Goal: Task Accomplishment & Management: Manage account settings

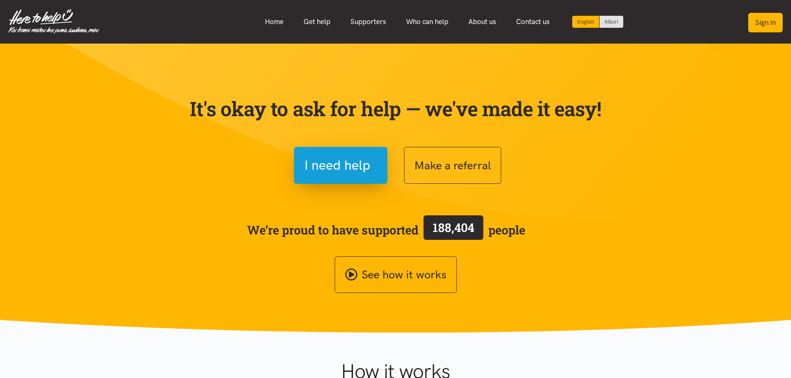
click at [765, 26] on button "Sign in" at bounding box center [765, 23] width 34 height 20
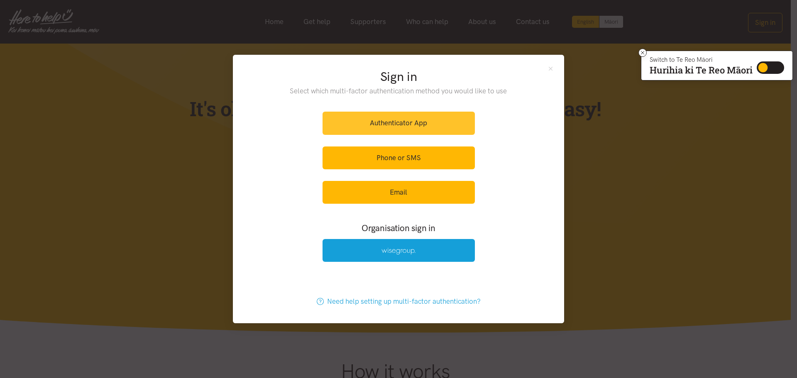
click at [413, 121] on link "Authenticator App" at bounding box center [399, 123] width 152 height 23
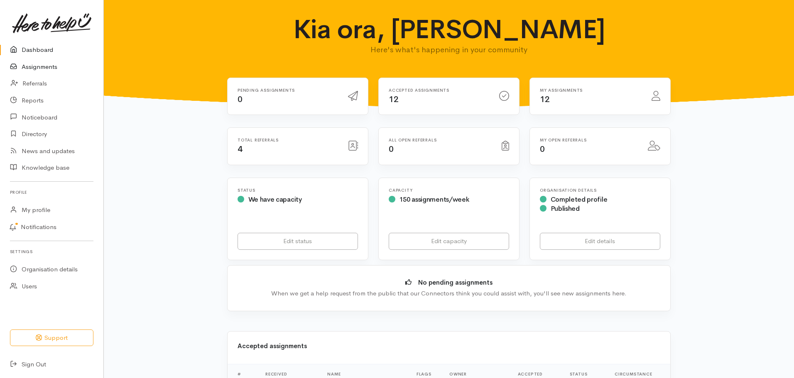
click at [50, 66] on link "Assignments" at bounding box center [51, 67] width 103 height 17
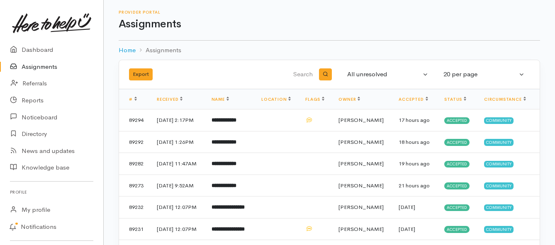
click at [47, 68] on link "Assignments" at bounding box center [51, 67] width 103 height 17
click at [46, 67] on link "Assignments" at bounding box center [51, 67] width 103 height 17
click at [39, 65] on link "Assignments" at bounding box center [51, 67] width 103 height 17
click at [28, 65] on link "Assignments" at bounding box center [51, 67] width 103 height 17
click at [39, 68] on link "Assignments" at bounding box center [51, 67] width 103 height 17
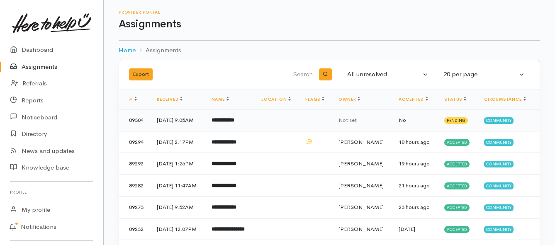
click at [231, 119] on b "**********" at bounding box center [223, 119] width 23 height 5
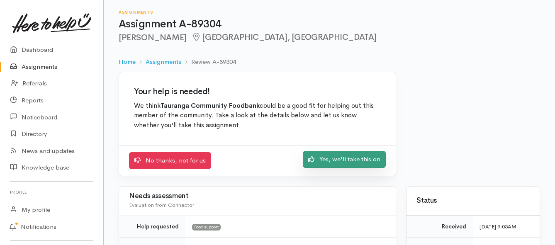
click at [325, 160] on link "Yes, we'll take this on" at bounding box center [344, 159] width 83 height 17
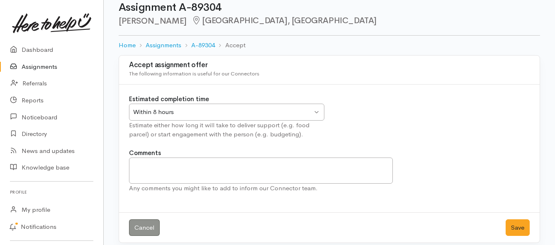
scroll to position [24, 0]
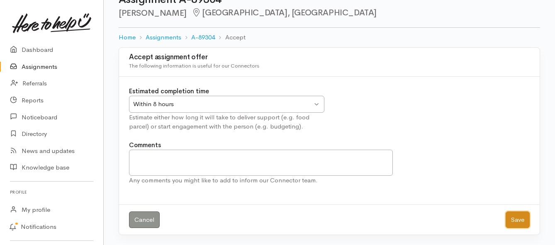
click at [520, 223] on button "Save" at bounding box center [518, 220] width 24 height 17
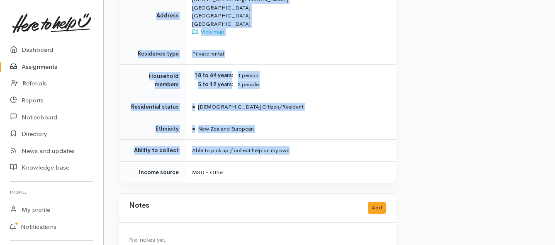
scroll to position [581, 0]
drag, startPoint x: 191, startPoint y: 65, endPoint x: 303, endPoint y: 147, distance: 139.9
copy div "**********"
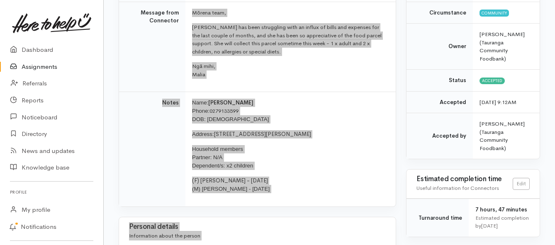
scroll to position [125, 0]
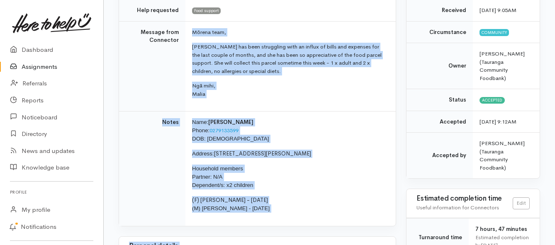
click at [48, 66] on link "Assignments" at bounding box center [51, 67] width 103 height 17
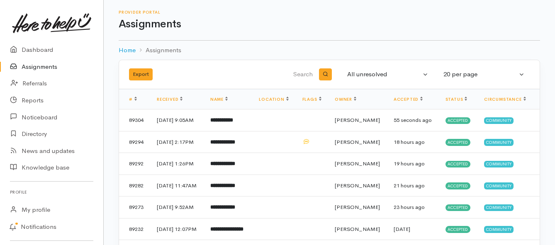
click at [41, 67] on link "Assignments" at bounding box center [51, 67] width 103 height 17
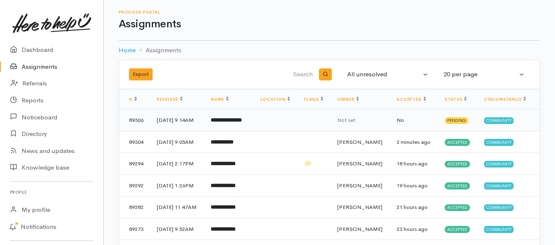
click at [239, 123] on b "**********" at bounding box center [226, 119] width 31 height 5
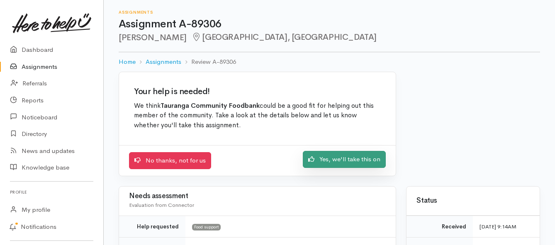
click at [355, 160] on link "Yes, we'll take this on" at bounding box center [344, 159] width 83 height 17
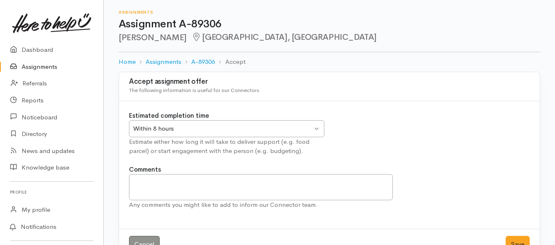
scroll to position [24, 0]
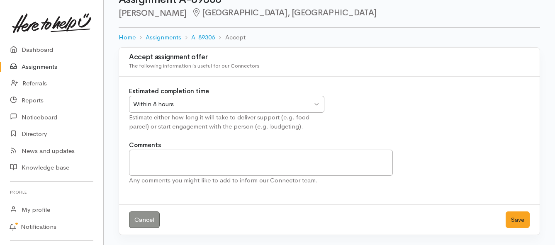
drag, startPoint x: 295, startPoint y: 104, endPoint x: 268, endPoint y: 106, distance: 26.7
click at [294, 103] on div "Within 8 hours" at bounding box center [222, 105] width 179 height 10
click at [513, 218] on button "Save" at bounding box center [518, 220] width 24 height 17
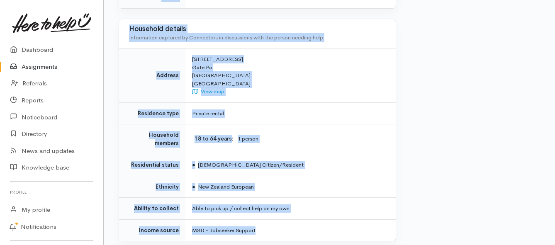
scroll to position [623, 0]
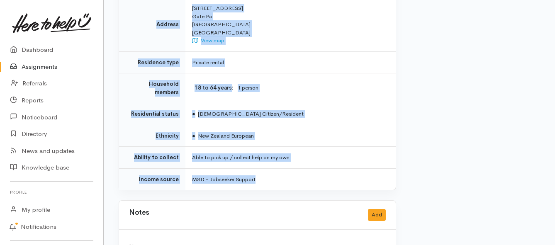
drag, startPoint x: 189, startPoint y: 109, endPoint x: 300, endPoint y: 161, distance: 122.7
copy div "**********"
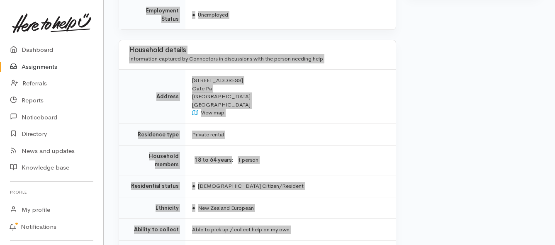
scroll to position [540, 0]
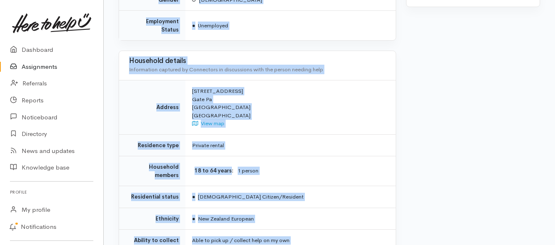
click at [39, 66] on link "Assignments" at bounding box center [51, 67] width 103 height 17
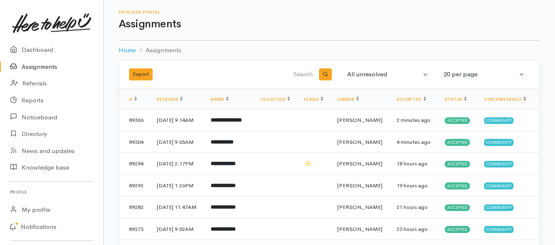
click at [33, 65] on link "Assignments" at bounding box center [51, 67] width 103 height 17
click at [45, 67] on link "Assignments" at bounding box center [51, 67] width 103 height 17
click at [46, 64] on link "Assignments" at bounding box center [51, 67] width 103 height 17
click at [227, 118] on b "**********" at bounding box center [220, 119] width 21 height 5
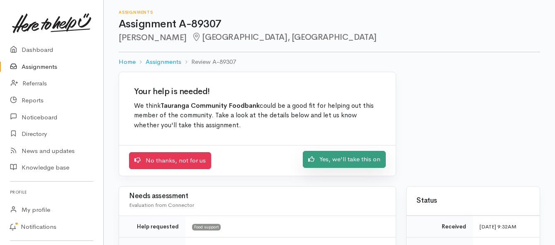
click at [324, 164] on link "Yes, we'll take this on" at bounding box center [344, 159] width 83 height 17
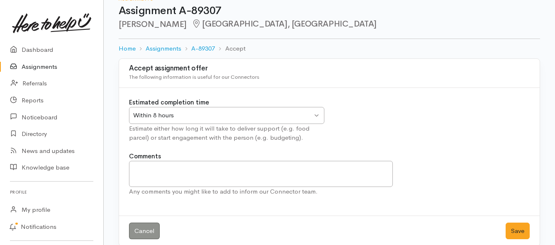
scroll to position [24, 0]
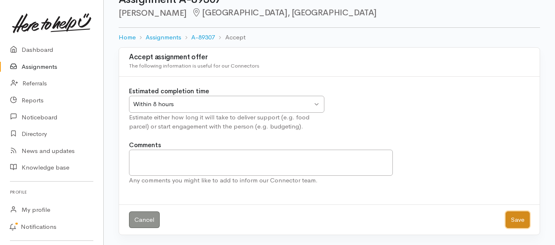
click at [519, 222] on button "Save" at bounding box center [518, 220] width 24 height 17
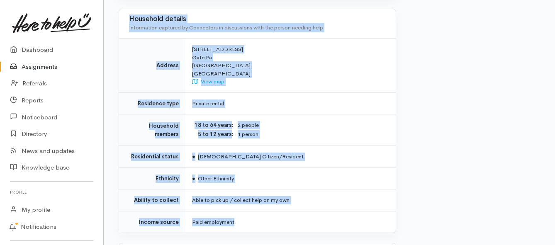
scroll to position [623, 0]
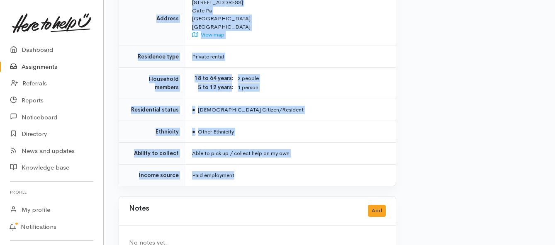
drag, startPoint x: 192, startPoint y: 108, endPoint x: 294, endPoint y: 162, distance: 115.9
copy div "**********"
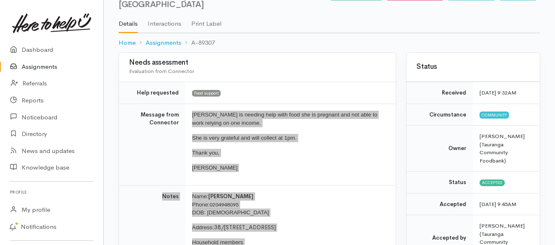
scroll to position [42, 0]
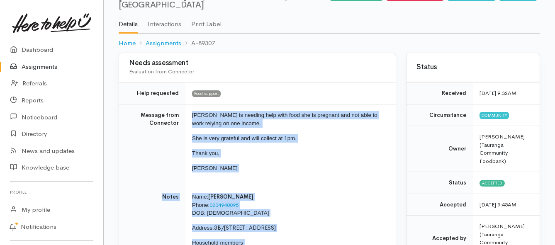
click at [51, 68] on link "Assignments" at bounding box center [51, 67] width 103 height 17
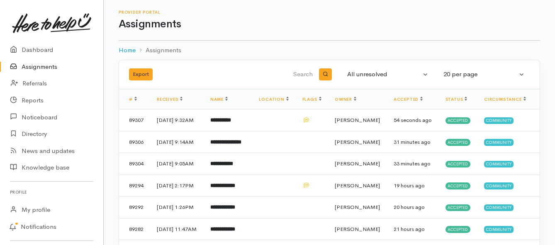
click at [50, 66] on link "Assignments" at bounding box center [51, 67] width 103 height 17
click at [51, 67] on link "Assignments" at bounding box center [51, 67] width 103 height 17
click at [31, 65] on link "Assignments" at bounding box center [51, 67] width 103 height 17
click at [52, 66] on link "Assignments" at bounding box center [51, 67] width 103 height 17
click at [29, 69] on link "Assignments" at bounding box center [51, 67] width 103 height 17
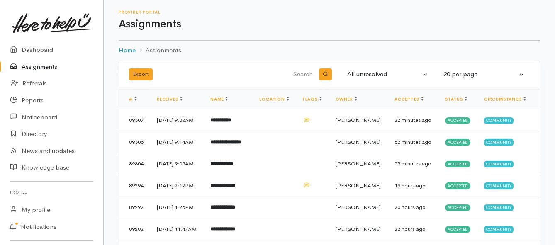
click at [53, 67] on link "Assignments" at bounding box center [51, 67] width 103 height 17
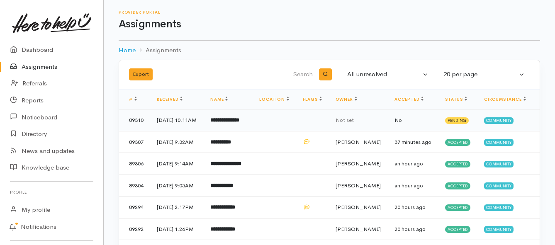
click at [240, 123] on b "**********" at bounding box center [224, 119] width 29 height 5
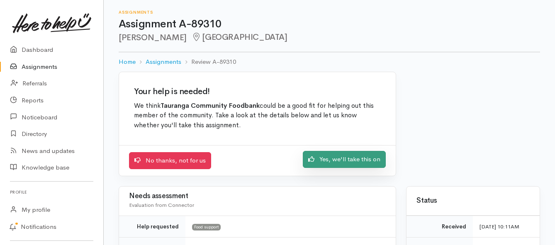
click link "Yes, we'll take this on"
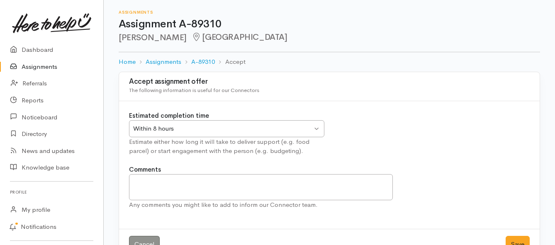
click at [42, 63] on link "Assignments" at bounding box center [51, 67] width 103 height 17
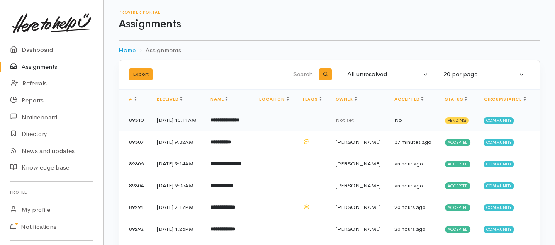
click at [240, 123] on b "**********" at bounding box center [224, 119] width 29 height 5
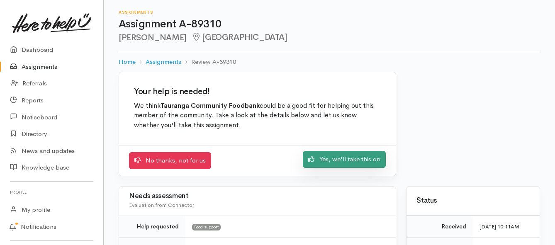
click at [319, 166] on link "Yes, we'll take this on" at bounding box center [344, 159] width 83 height 17
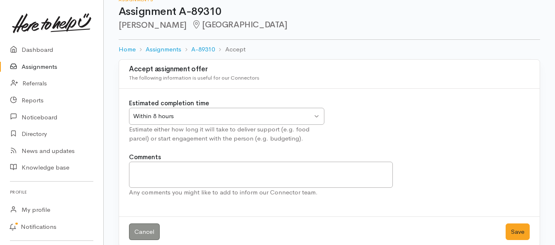
scroll to position [24, 0]
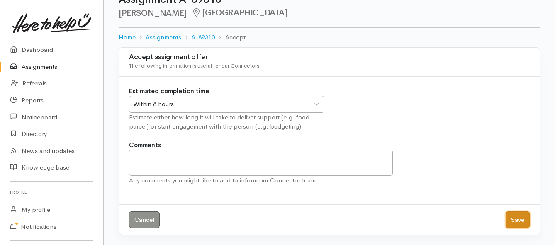
click at [515, 219] on button "Save" at bounding box center [518, 220] width 24 height 17
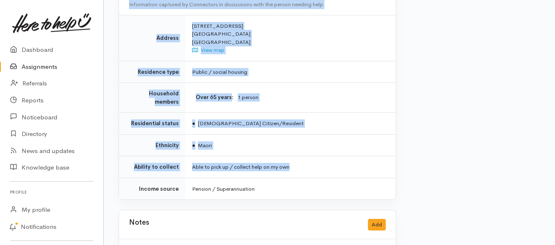
scroll to position [581, 0]
drag, startPoint x: 192, startPoint y: 64, endPoint x: 304, endPoint y: 161, distance: 147.4
copy div "**********"
click at [52, 66] on link "Assignments" at bounding box center [51, 67] width 103 height 17
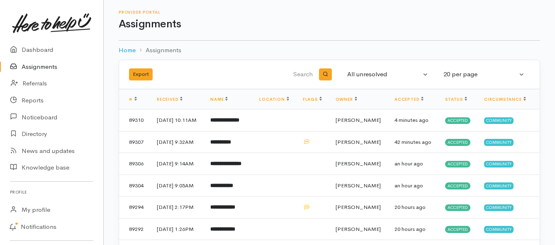
click at [30, 68] on link "Assignments" at bounding box center [51, 67] width 103 height 17
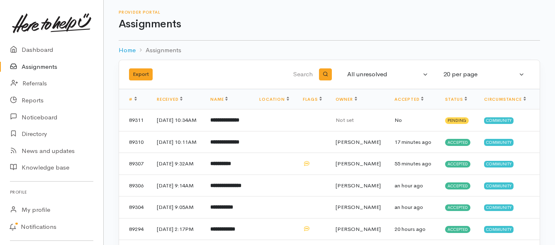
click at [30, 66] on link "Assignments" at bounding box center [51, 67] width 103 height 17
click at [240, 123] on b "**********" at bounding box center [224, 119] width 29 height 5
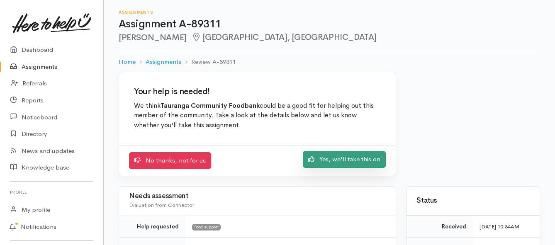
click at [332, 166] on link "Yes, we'll take this on" at bounding box center [344, 159] width 83 height 17
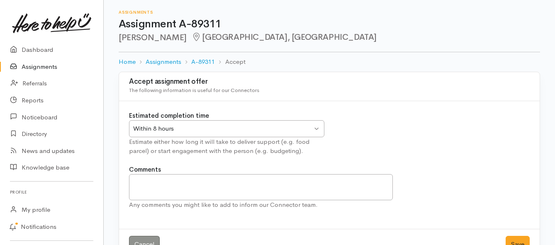
scroll to position [24, 0]
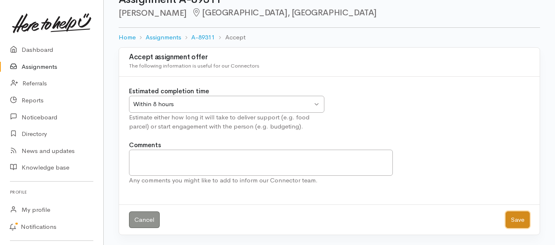
click at [509, 222] on button "Save" at bounding box center [518, 220] width 24 height 17
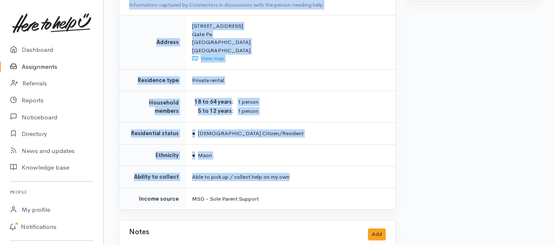
scroll to position [540, 0]
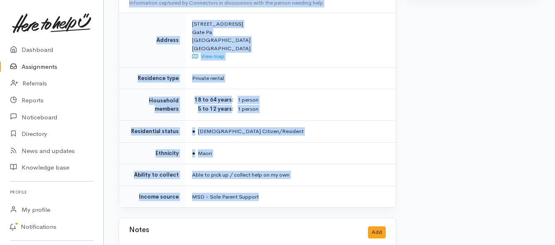
drag, startPoint x: 193, startPoint y: 107, endPoint x: 297, endPoint y: 172, distance: 122.9
copy div "**********"
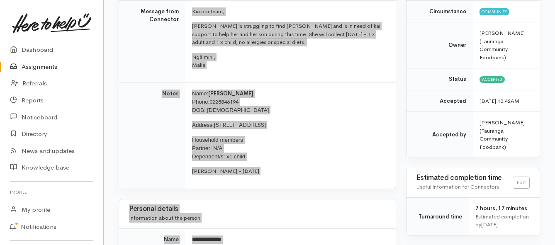
scroll to position [125, 0]
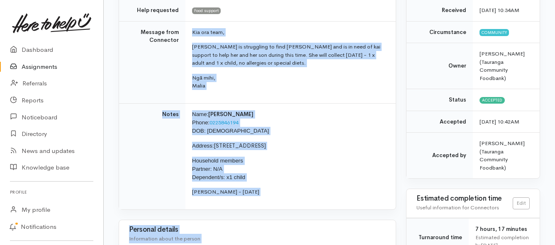
click at [49, 69] on link "Assignments" at bounding box center [51, 67] width 103 height 17
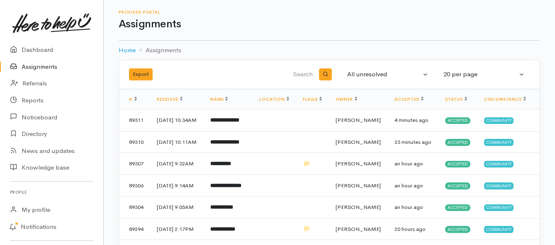
click at [49, 65] on link "Assignments" at bounding box center [51, 67] width 103 height 17
click at [25, 66] on link "Assignments" at bounding box center [51, 67] width 103 height 17
click at [30, 71] on link "Assignments" at bounding box center [51, 67] width 103 height 17
click at [40, 66] on link "Assignments" at bounding box center [51, 67] width 103 height 17
click at [28, 66] on link "Assignments" at bounding box center [51, 67] width 103 height 17
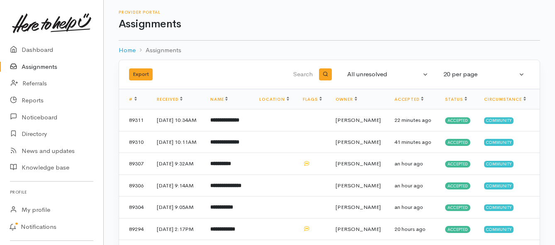
click at [38, 68] on link "Assignments" at bounding box center [51, 67] width 103 height 17
click at [39, 68] on link "Assignments" at bounding box center [51, 67] width 103 height 17
click at [38, 66] on link "Assignments" at bounding box center [51, 67] width 103 height 17
click at [44, 63] on link "Assignments" at bounding box center [51, 67] width 103 height 17
click at [233, 123] on b "**********" at bounding box center [221, 119] width 23 height 5
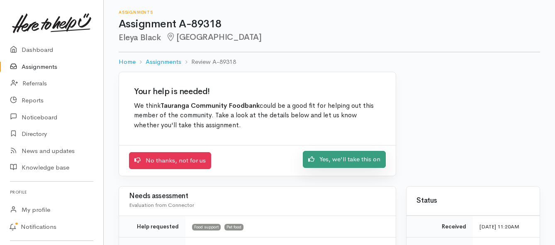
click at [312, 159] on icon at bounding box center [311, 159] width 6 height 6
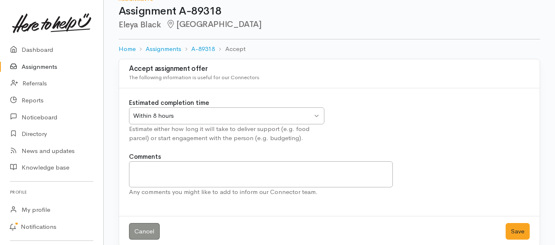
scroll to position [24, 0]
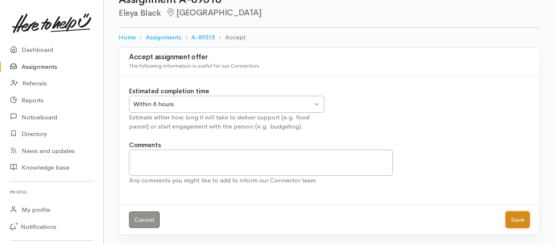
click at [524, 220] on button "Save" at bounding box center [518, 220] width 24 height 17
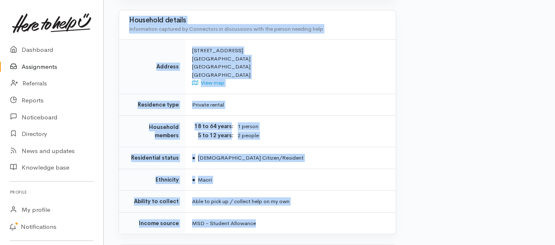
scroll to position [623, 0]
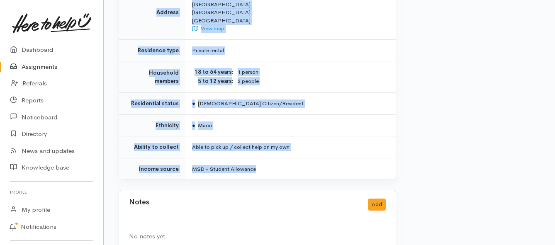
drag, startPoint x: 192, startPoint y: 64, endPoint x: 298, endPoint y: 160, distance: 143.4
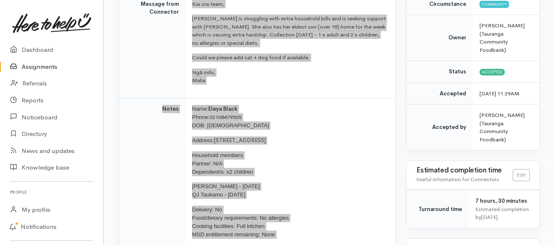
scroll to position [125, 0]
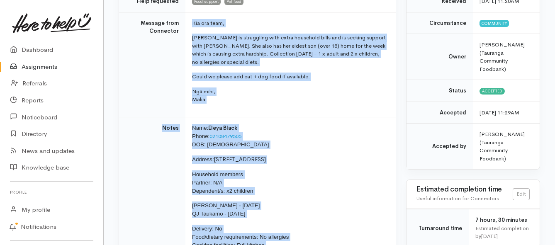
copy div "**********"
click at [47, 70] on link "Assignments" at bounding box center [51, 67] width 103 height 17
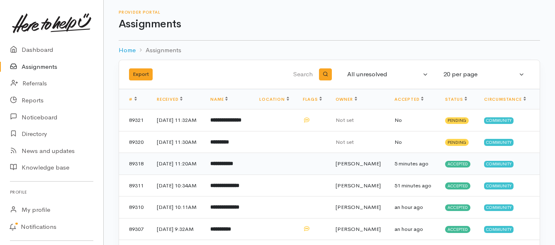
click at [233, 166] on b "**********" at bounding box center [221, 163] width 23 height 5
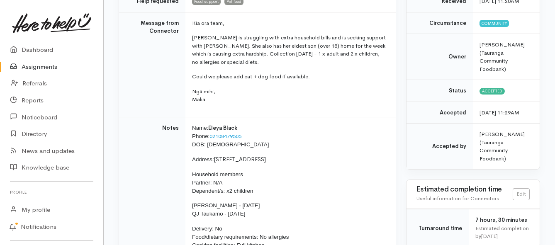
scroll to position [83, 0]
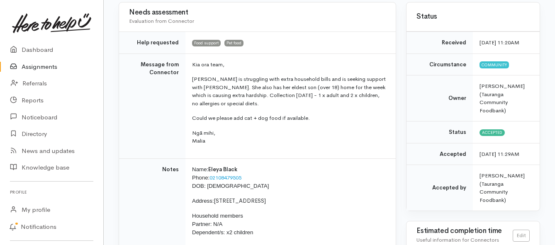
click at [32, 67] on link "Assignments" at bounding box center [51, 67] width 103 height 17
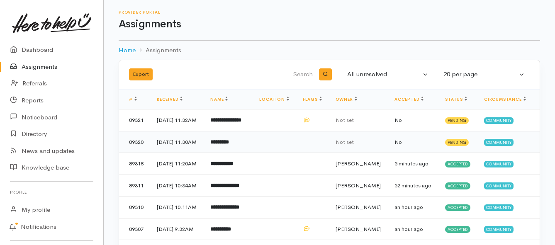
click at [253, 153] on td "*********" at bounding box center [228, 142] width 49 height 22
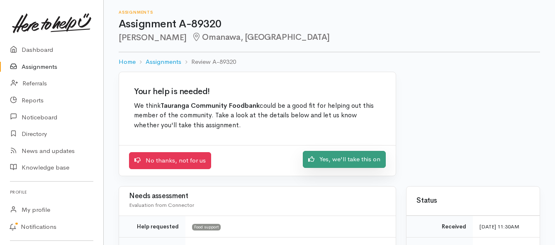
click at [326, 158] on link "Yes, we'll take this on" at bounding box center [344, 159] width 83 height 17
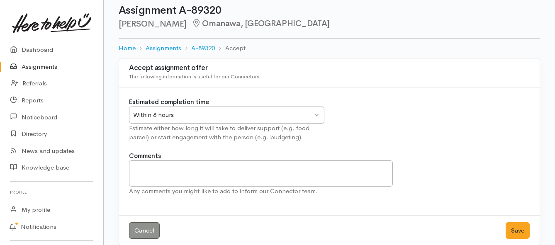
scroll to position [24, 0]
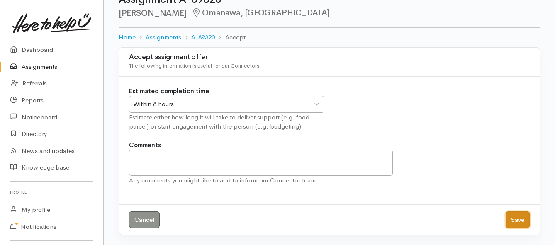
click at [510, 218] on button "Save" at bounding box center [518, 220] width 24 height 17
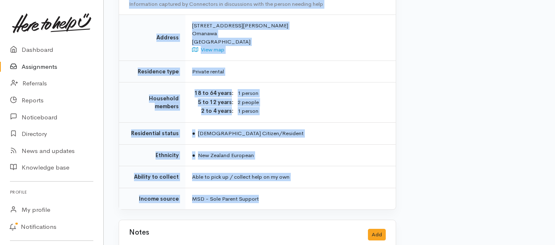
scroll to position [747, 0]
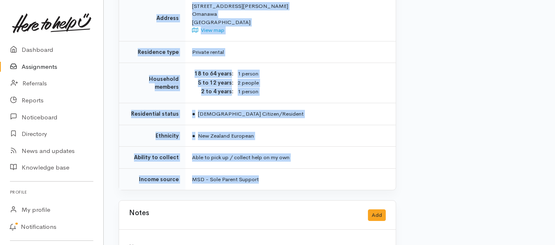
drag, startPoint x: 188, startPoint y: 65, endPoint x: 313, endPoint y: 169, distance: 162.6
copy div "**********"
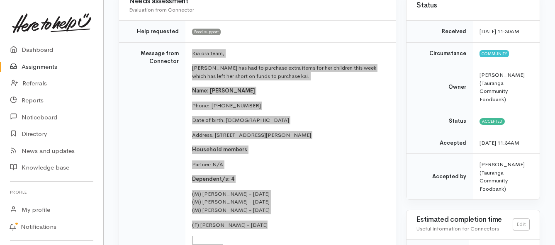
scroll to position [83, 0]
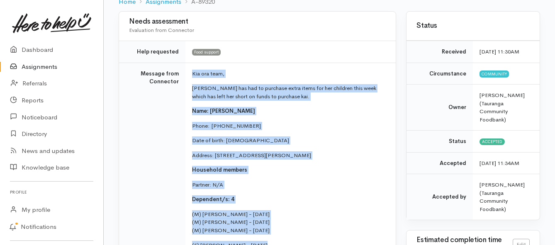
click at [33, 67] on link "Assignments" at bounding box center [51, 67] width 103 height 17
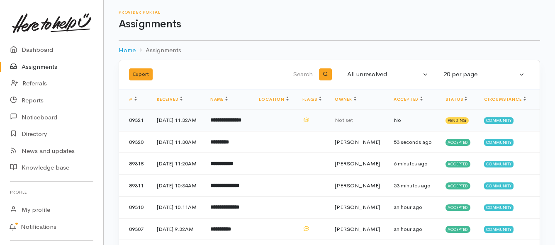
click at [242, 123] on b "**********" at bounding box center [225, 119] width 31 height 5
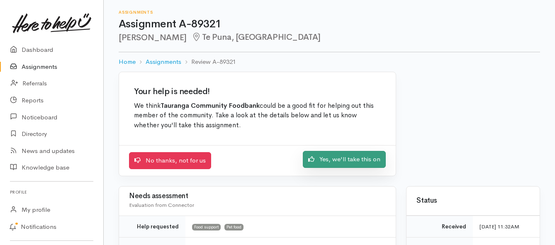
click at [321, 157] on link "Yes, we'll take this on" at bounding box center [344, 159] width 83 height 17
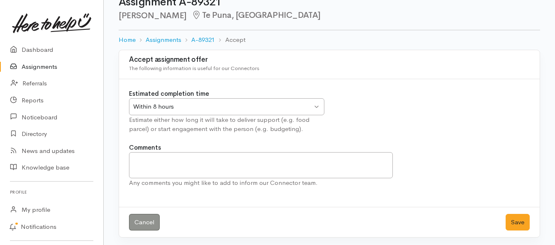
scroll to position [24, 0]
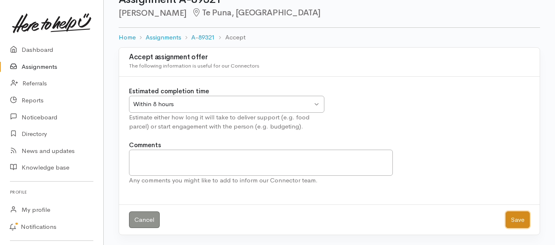
click at [515, 218] on button "Save" at bounding box center [518, 220] width 24 height 17
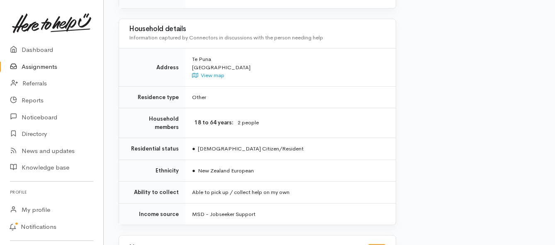
scroll to position [581, 0]
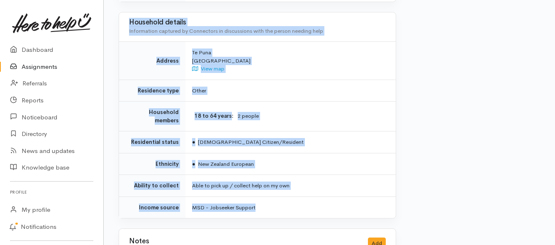
drag, startPoint x: 192, startPoint y: 66, endPoint x: 308, endPoint y: 181, distance: 163.5
copy div "**********"
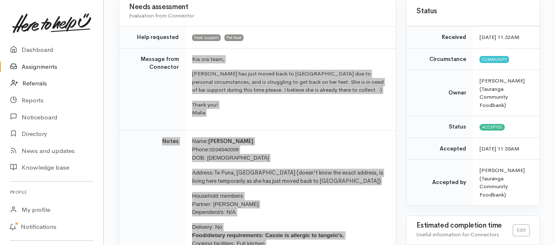
scroll to position [83, 0]
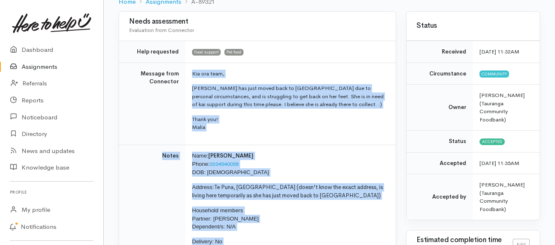
click at [37, 67] on link "Assignments" at bounding box center [51, 67] width 103 height 17
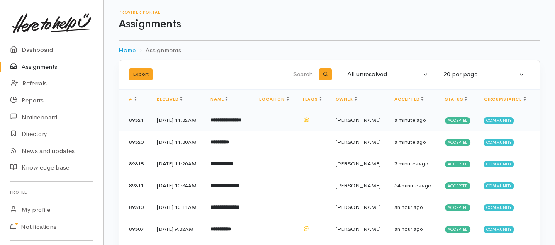
click at [235, 122] on b "**********" at bounding box center [225, 119] width 31 height 5
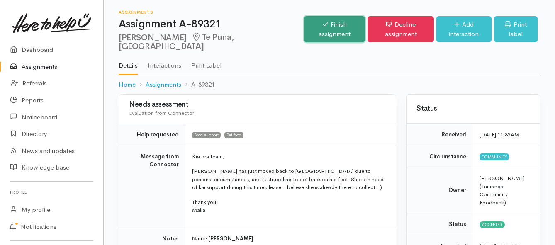
click at [319, 22] on link "Finish assignment" at bounding box center [334, 29] width 61 height 26
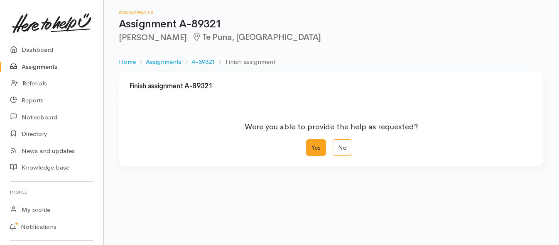
click at [315, 147] on label "Yes" at bounding box center [316, 147] width 20 height 17
click at [311, 145] on input "Yes" at bounding box center [308, 141] width 5 height 5
radio input "true"
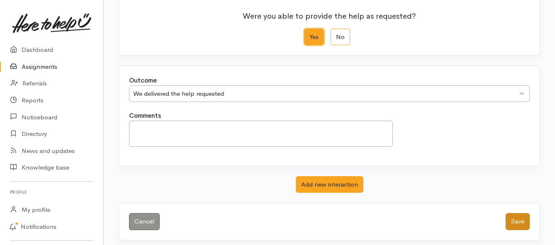
scroll to position [116, 0]
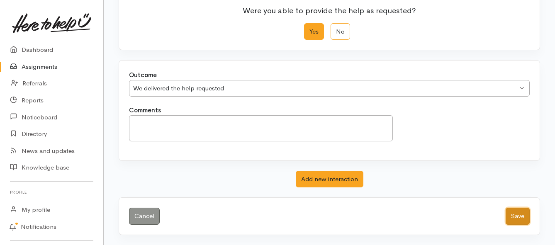
click at [521, 215] on button "Save" at bounding box center [518, 216] width 24 height 17
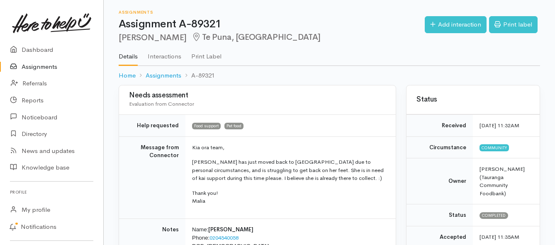
click at [45, 68] on link "Assignments" at bounding box center [51, 67] width 103 height 17
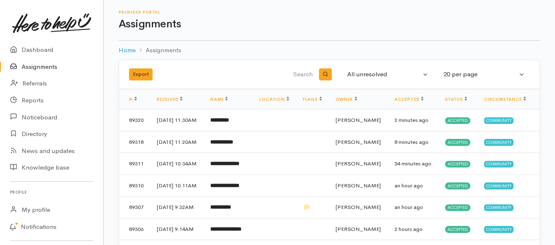
click at [46, 64] on link "Assignments" at bounding box center [51, 67] width 103 height 17
click at [40, 68] on link "Assignments" at bounding box center [51, 67] width 103 height 17
click at [39, 71] on link "Assignments" at bounding box center [51, 67] width 103 height 17
click at [42, 67] on link "Assignments" at bounding box center [51, 67] width 103 height 17
click at [234, 128] on td "**********" at bounding box center [228, 121] width 49 height 22
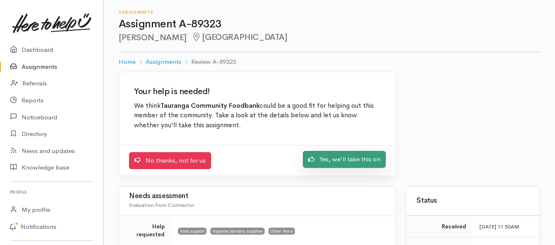
click at [326, 162] on link "Yes, we'll take this on" at bounding box center [344, 159] width 83 height 17
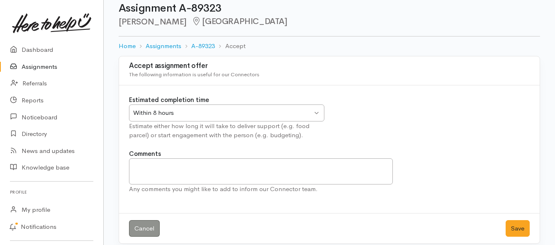
scroll to position [24, 0]
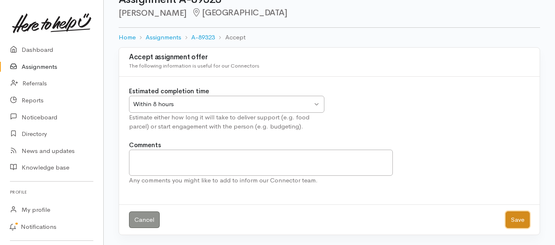
drag, startPoint x: 516, startPoint y: 225, endPoint x: 494, endPoint y: 219, distance: 23.5
click at [512, 223] on button "Save" at bounding box center [518, 220] width 24 height 17
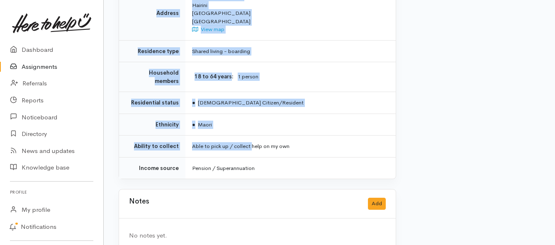
scroll to position [691, 0]
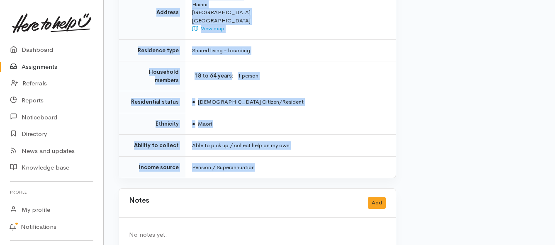
drag, startPoint x: 194, startPoint y: 82, endPoint x: 263, endPoint y: 147, distance: 94.3
click at [44, 65] on link "Assignments" at bounding box center [51, 67] width 103 height 17
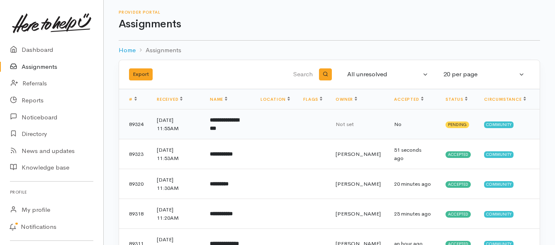
click at [226, 127] on b "**********" at bounding box center [224, 124] width 29 height 14
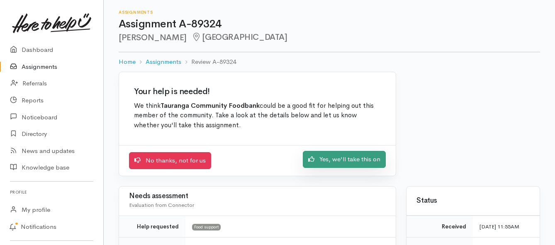
click at [325, 158] on link "Yes, we'll take this on" at bounding box center [344, 159] width 83 height 17
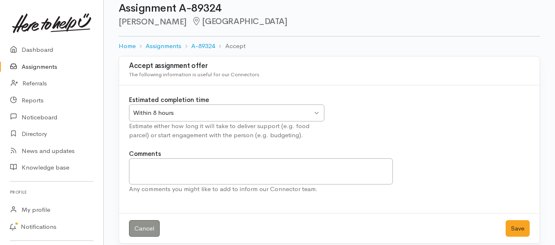
scroll to position [24, 0]
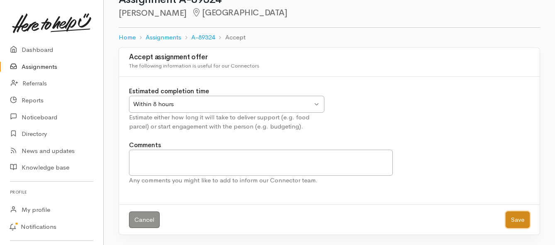
click at [514, 217] on button "Save" at bounding box center [518, 220] width 24 height 17
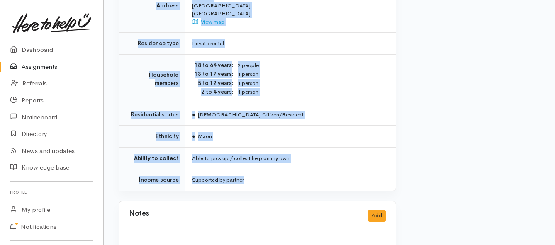
scroll to position [659, 0]
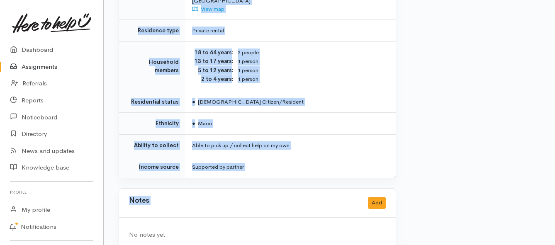
drag, startPoint x: 191, startPoint y: 106, endPoint x: 322, endPoint y: 162, distance: 142.4
copy div "**********"
click at [44, 68] on link "Assignments" at bounding box center [51, 67] width 103 height 17
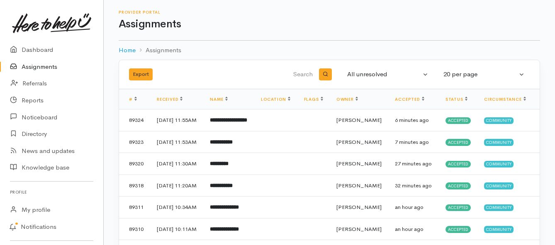
click at [36, 66] on link "Assignments" at bounding box center [51, 67] width 103 height 17
click at [228, 123] on b "**********" at bounding box center [220, 119] width 21 height 5
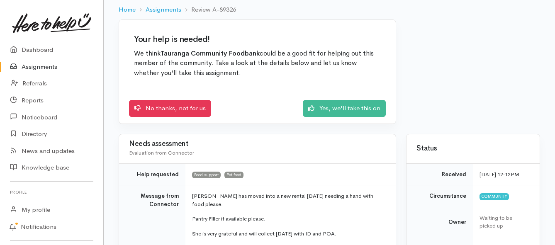
scroll to position [42, 0]
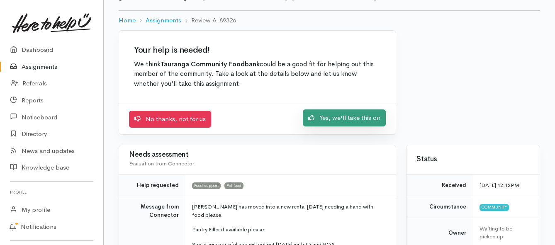
click at [335, 119] on link "Yes, we'll take this on" at bounding box center [344, 118] width 83 height 17
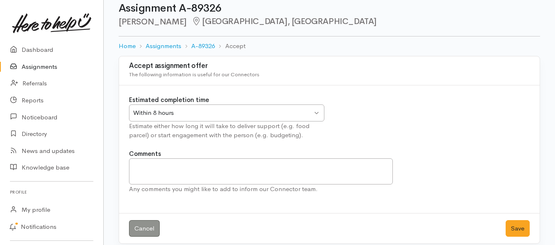
scroll to position [24, 0]
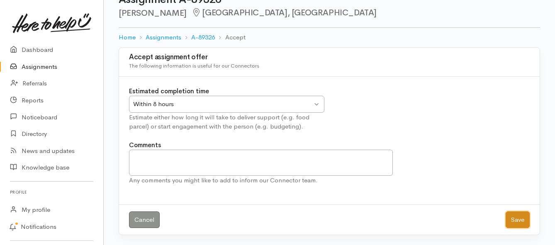
click at [516, 220] on button "Save" at bounding box center [518, 220] width 24 height 17
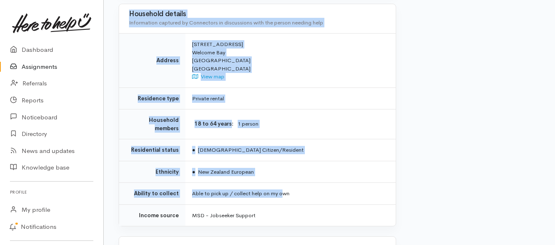
scroll to position [664, 0]
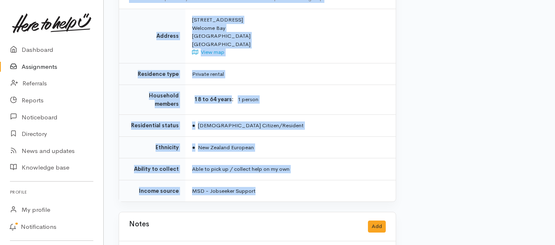
drag, startPoint x: 192, startPoint y: 108, endPoint x: 284, endPoint y: 157, distance: 104.6
copy div "**********"
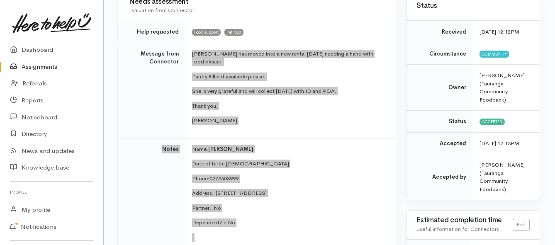
scroll to position [83, 0]
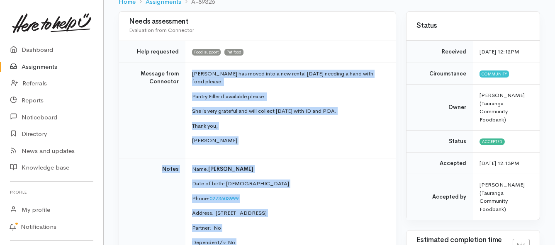
click at [31, 65] on link "Assignments" at bounding box center [51, 67] width 103 height 17
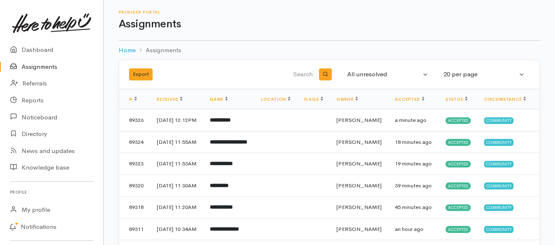
click at [45, 65] on link "Assignments" at bounding box center [51, 67] width 103 height 17
click at [54, 68] on link "Assignments" at bounding box center [51, 67] width 103 height 17
click at [42, 68] on link "Assignments" at bounding box center [51, 67] width 103 height 17
click at [54, 66] on link "Assignments" at bounding box center [51, 67] width 103 height 17
click at [40, 68] on link "Assignments" at bounding box center [51, 67] width 103 height 17
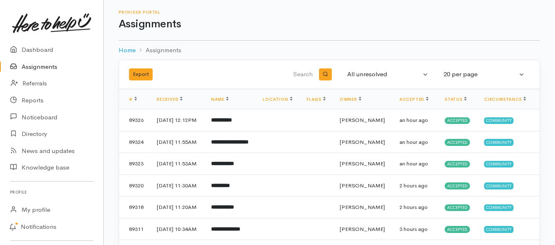
click at [43, 65] on link "Assignments" at bounding box center [51, 67] width 103 height 17
click at [40, 67] on link "Assignments" at bounding box center [51, 67] width 103 height 17
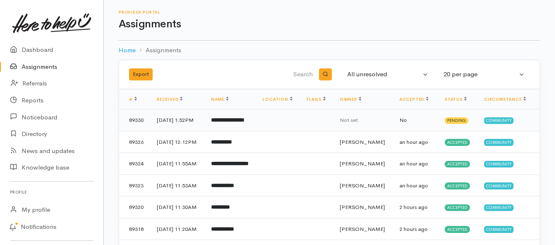
click at [240, 122] on b "**********" at bounding box center [227, 119] width 33 height 5
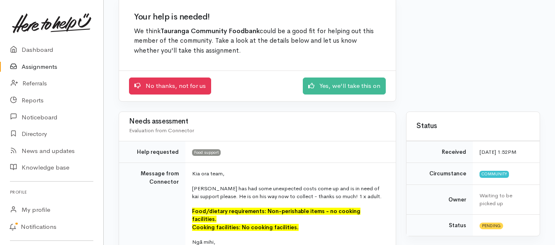
scroll to position [83, 0]
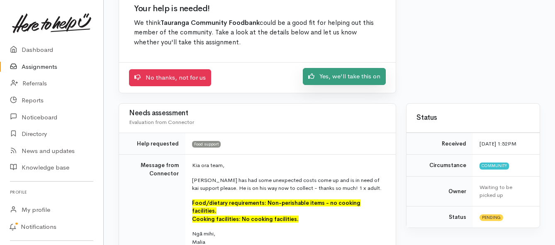
click at [318, 76] on link "Yes, we'll take this on" at bounding box center [344, 76] width 83 height 17
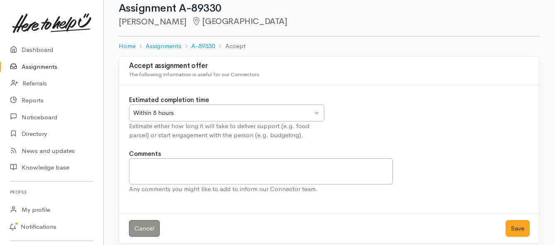
scroll to position [24, 0]
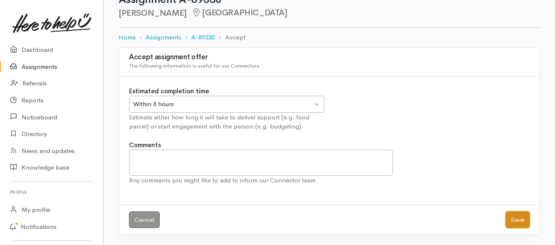
click at [522, 224] on button "Save" at bounding box center [518, 220] width 24 height 17
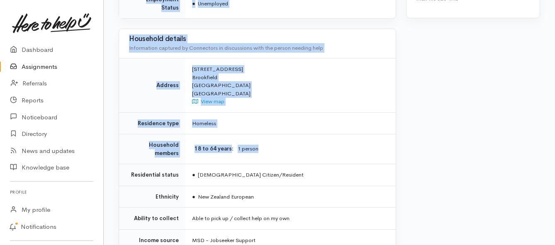
scroll to position [540, 0]
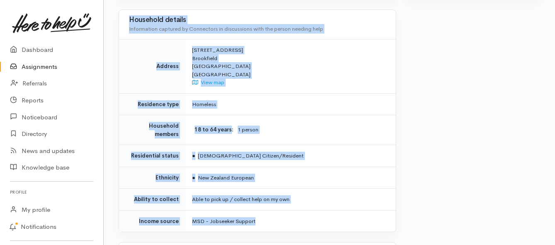
drag, startPoint x: 191, startPoint y: 64, endPoint x: 287, endPoint y: 187, distance: 155.5
copy div "**********"
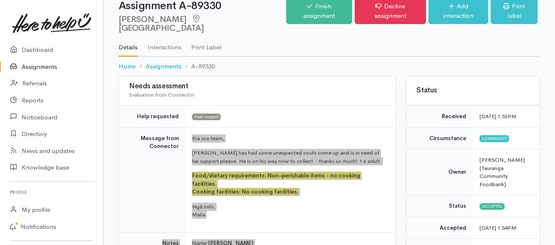
scroll to position [0, 0]
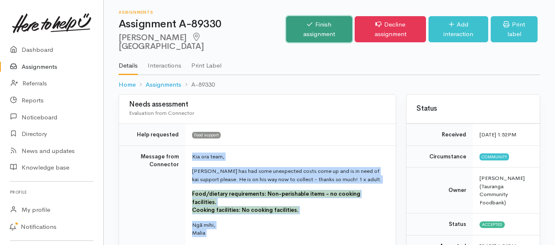
click at [297, 25] on link "Finish assignment" at bounding box center [319, 29] width 66 height 26
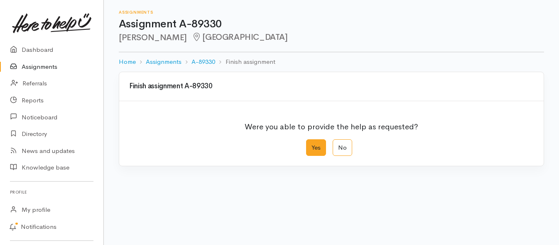
click at [311, 150] on label "Yes" at bounding box center [316, 147] width 20 height 17
click at [311, 145] on input "Yes" at bounding box center [308, 141] width 5 height 5
radio input "true"
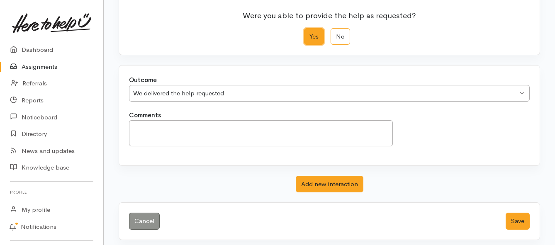
scroll to position [116, 0]
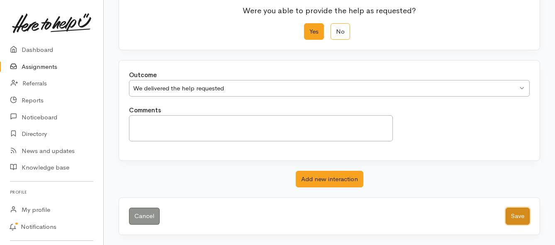
click at [508, 217] on button "Save" at bounding box center [518, 216] width 24 height 17
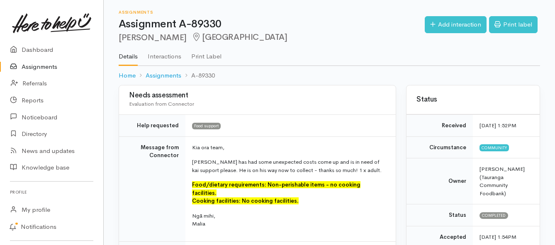
click at [37, 68] on link "Assignments" at bounding box center [51, 67] width 103 height 17
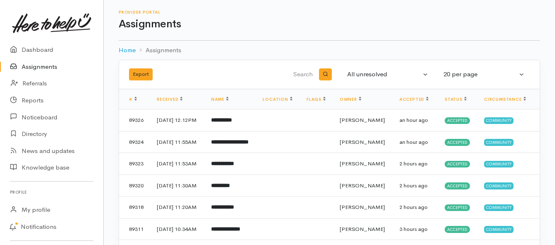
click at [50, 65] on link "Assignments" at bounding box center [51, 67] width 103 height 17
click at [232, 123] on b "**********" at bounding box center [221, 119] width 21 height 5
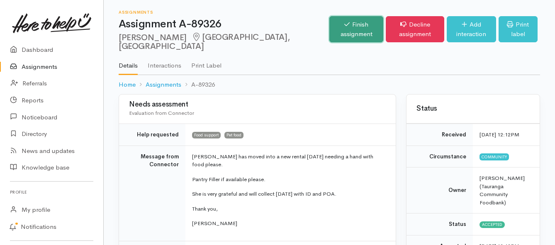
click at [330, 26] on link "Finish assignment" at bounding box center [357, 29] width 54 height 26
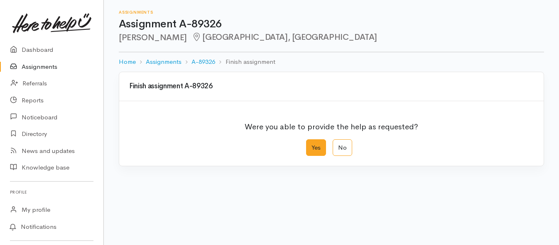
click at [320, 145] on label "Yes" at bounding box center [316, 147] width 20 height 17
click at [311, 145] on input "Yes" at bounding box center [308, 141] width 5 height 5
radio input "true"
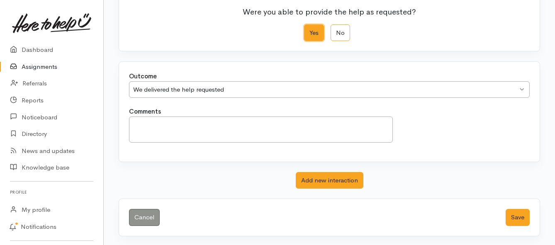
scroll to position [116, 0]
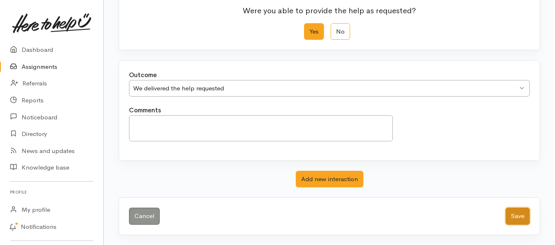
click at [517, 214] on button "Save" at bounding box center [518, 216] width 24 height 17
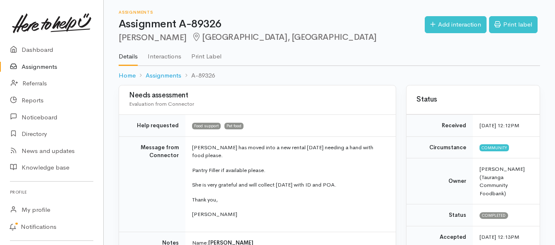
click at [40, 68] on link "Assignments" at bounding box center [51, 67] width 103 height 17
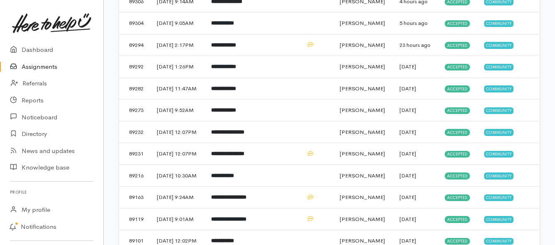
scroll to position [291, 0]
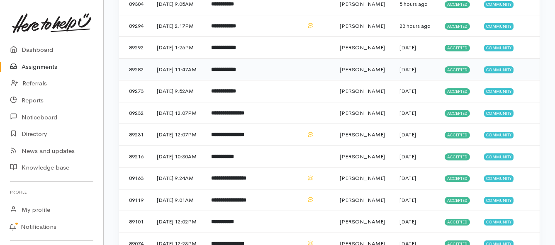
click at [228, 72] on b "**********" at bounding box center [223, 69] width 25 height 5
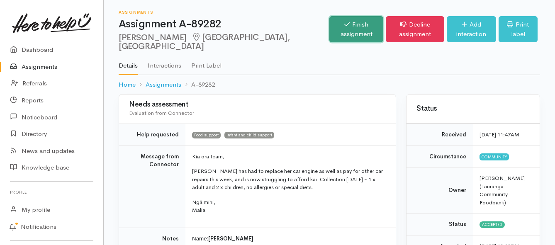
click at [330, 29] on link "Finish assignment" at bounding box center [357, 29] width 54 height 26
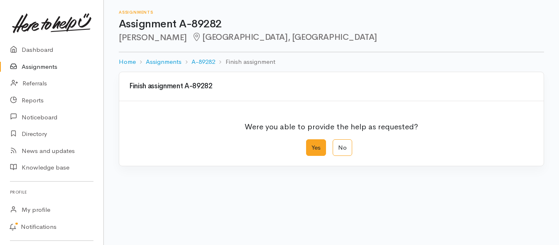
click at [313, 147] on label "Yes" at bounding box center [316, 147] width 20 height 17
click at [311, 145] on input "Yes" at bounding box center [308, 141] width 5 height 5
radio input "true"
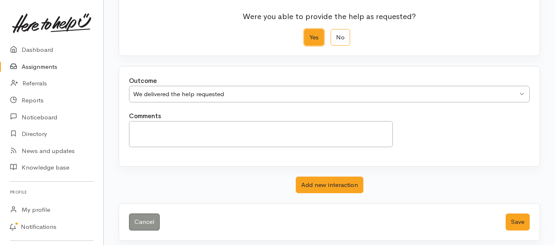
scroll to position [116, 0]
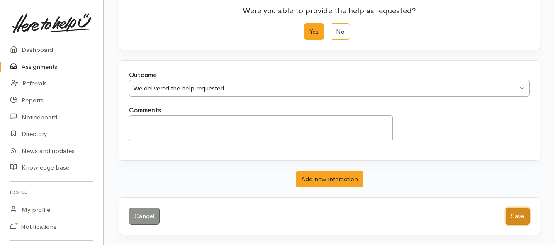
click at [506, 215] on button "Save" at bounding box center [518, 216] width 24 height 17
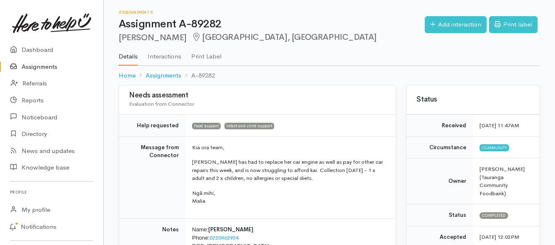
click at [37, 65] on link "Assignments" at bounding box center [51, 67] width 103 height 17
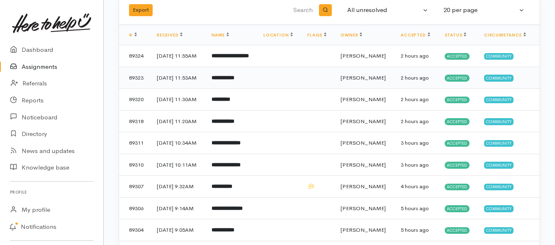
scroll to position [83, 0]
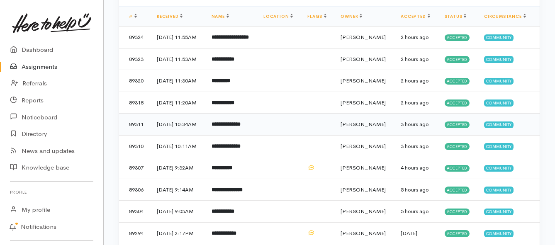
click at [236, 127] on b "**********" at bounding box center [226, 124] width 29 height 5
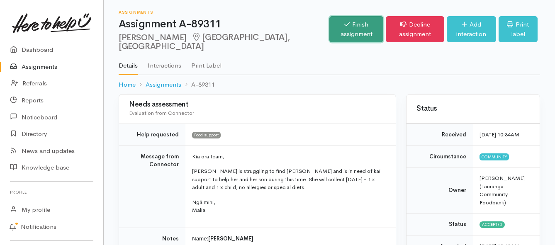
click at [330, 25] on link "Finish assignment" at bounding box center [357, 29] width 54 height 26
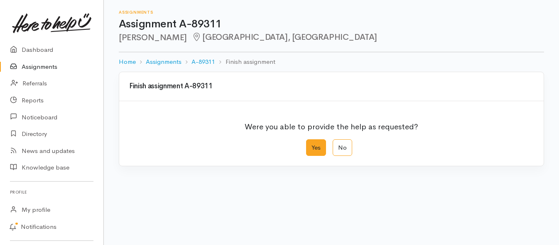
click at [310, 149] on label "Yes" at bounding box center [316, 147] width 20 height 17
click at [310, 145] on input "Yes" at bounding box center [308, 141] width 5 height 5
radio input "true"
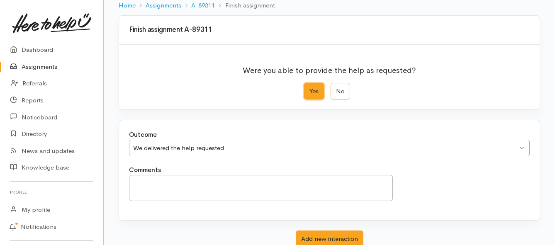
scroll to position [116, 0]
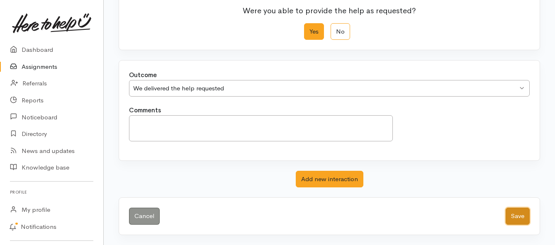
click at [523, 215] on button "Save" at bounding box center [518, 216] width 24 height 17
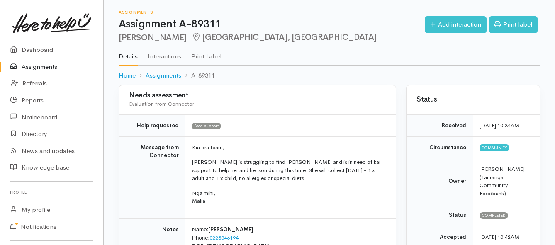
click at [50, 64] on link "Assignments" at bounding box center [51, 67] width 103 height 17
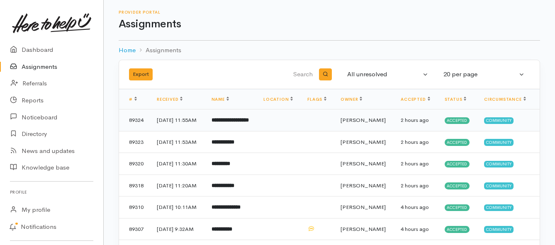
click at [222, 126] on td "**********" at bounding box center [231, 121] width 52 height 22
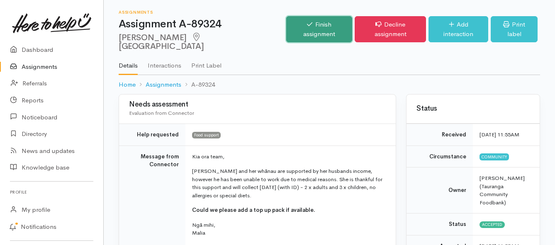
click at [307, 23] on link "Finish assignment" at bounding box center [319, 29] width 66 height 26
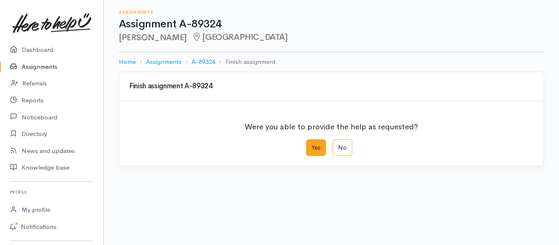
click at [320, 145] on label "Yes" at bounding box center [316, 147] width 20 height 17
click at [311, 145] on input "Yes" at bounding box center [308, 141] width 5 height 5
radio input "true"
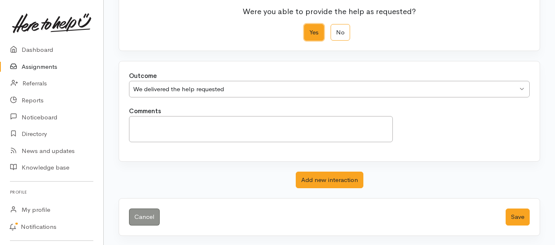
scroll to position [116, 0]
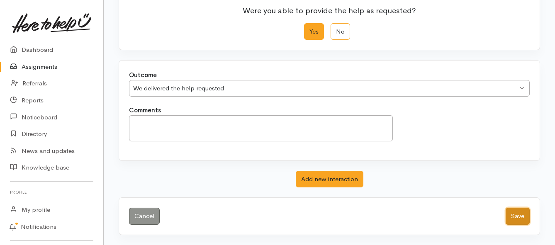
click at [516, 219] on button "Save" at bounding box center [518, 216] width 24 height 17
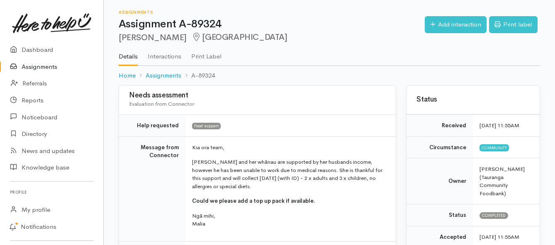
click at [31, 66] on link "Assignments" at bounding box center [51, 67] width 103 height 17
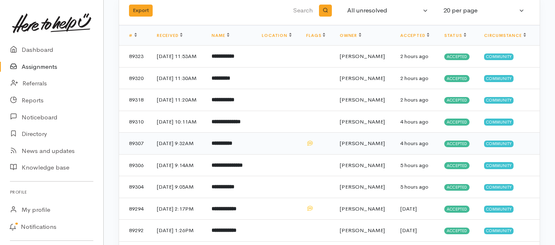
scroll to position [83, 0]
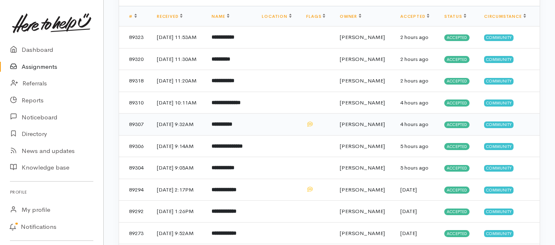
click at [236, 136] on td "**********" at bounding box center [230, 125] width 50 height 22
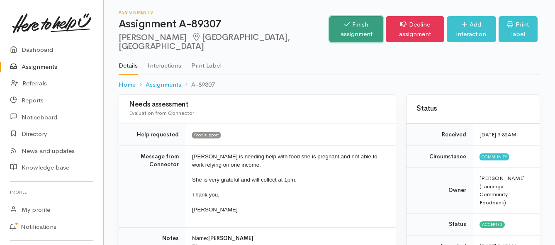
click at [330, 24] on link "Finish assignment" at bounding box center [357, 29] width 54 height 26
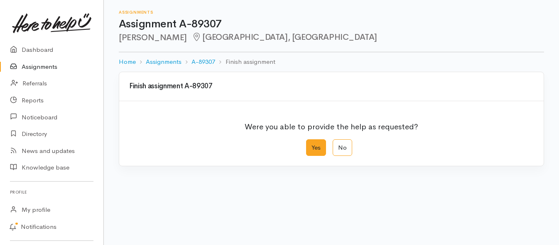
click at [310, 144] on label "Yes" at bounding box center [316, 147] width 20 height 17
click at [310, 144] on input "Yes" at bounding box center [308, 141] width 5 height 5
radio input "true"
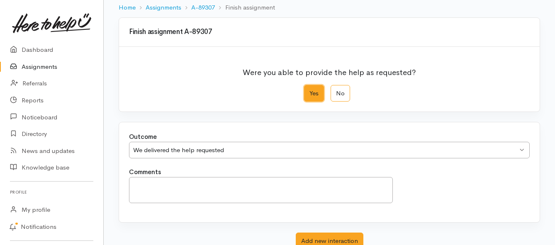
scroll to position [116, 0]
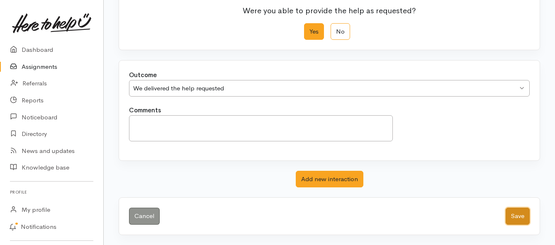
click at [516, 217] on button "Save" at bounding box center [518, 216] width 24 height 17
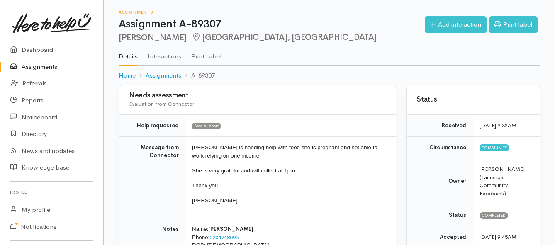
click at [29, 67] on link "Assignments" at bounding box center [51, 67] width 103 height 17
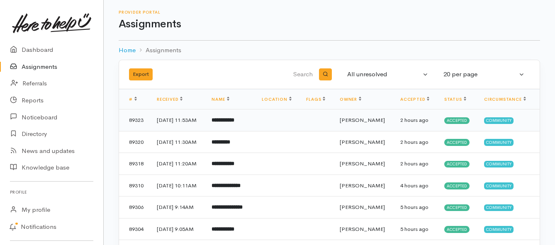
click at [224, 127] on td "**********" at bounding box center [230, 121] width 50 height 22
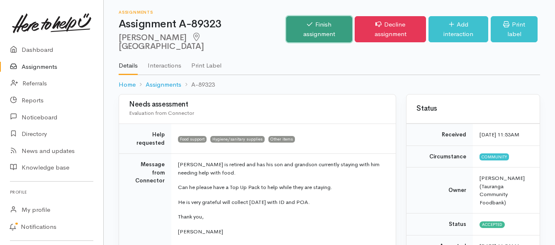
click at [294, 24] on link "Finish assignment" at bounding box center [319, 29] width 66 height 26
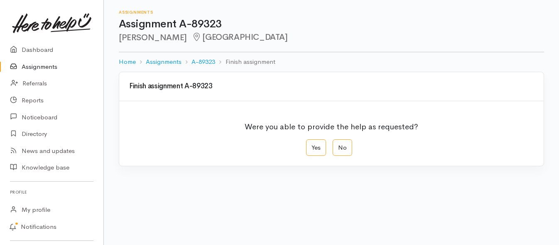
drag, startPoint x: 315, startPoint y: 148, endPoint x: 270, endPoint y: 135, distance: 47.0
click at [315, 148] on label "Yes" at bounding box center [316, 147] width 20 height 17
click at [311, 145] on input "Yes" at bounding box center [308, 141] width 5 height 5
radio input "true"
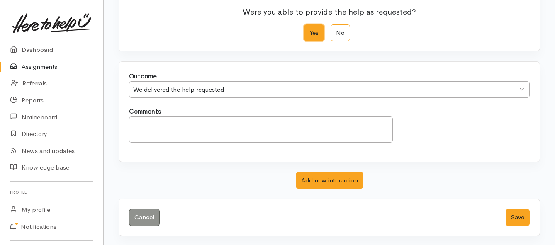
scroll to position [116, 0]
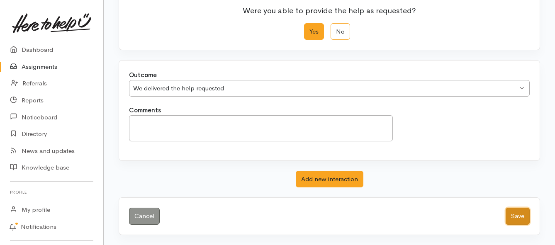
click at [516, 218] on button "Save" at bounding box center [518, 216] width 24 height 17
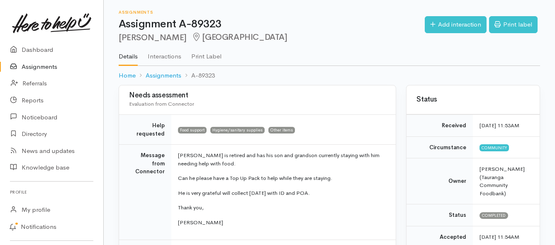
click at [33, 66] on link "Assignments" at bounding box center [51, 67] width 103 height 17
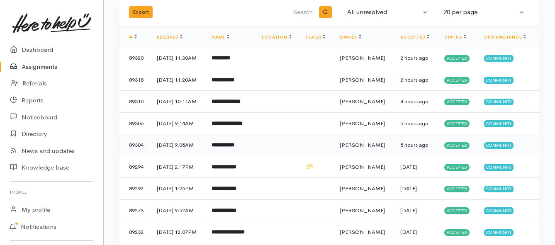
scroll to position [83, 0]
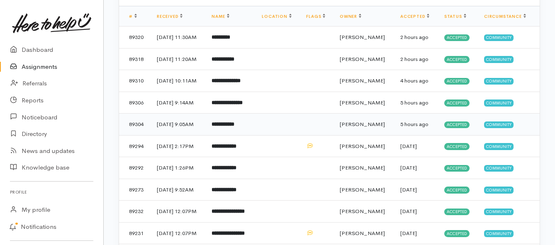
click at [232, 127] on b "**********" at bounding box center [223, 124] width 23 height 5
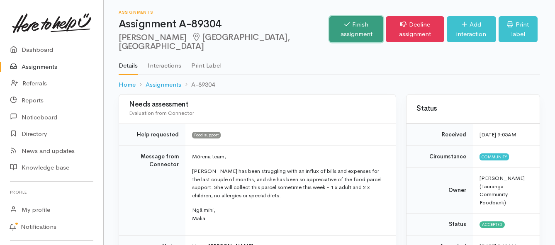
click at [330, 23] on link "Finish assignment" at bounding box center [357, 29] width 54 height 26
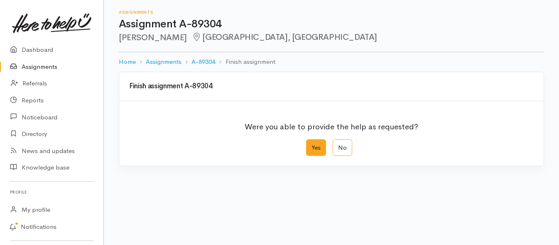
click at [316, 145] on label "Yes" at bounding box center [316, 147] width 20 height 17
click at [311, 145] on input "Yes" at bounding box center [308, 141] width 5 height 5
radio input "true"
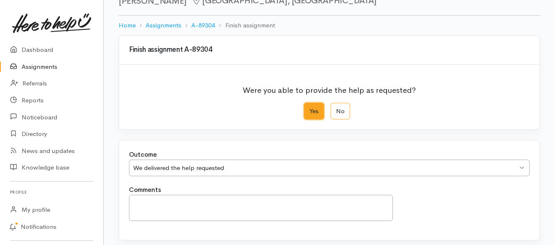
scroll to position [116, 0]
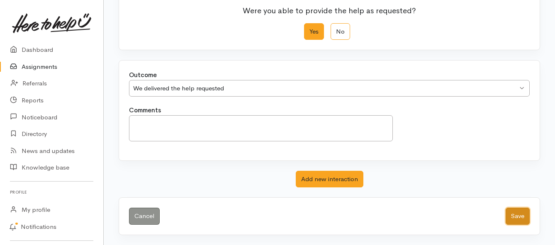
click at [514, 216] on button "Save" at bounding box center [518, 216] width 24 height 17
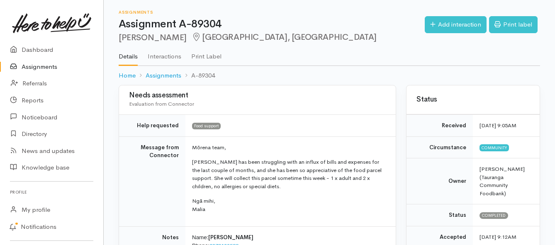
click at [49, 64] on link "Assignments" at bounding box center [51, 67] width 103 height 17
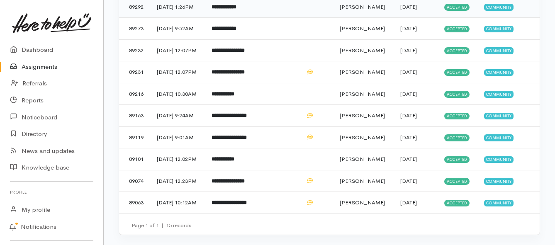
scroll to position [249, 0]
click at [228, 118] on b "**********" at bounding box center [229, 115] width 35 height 5
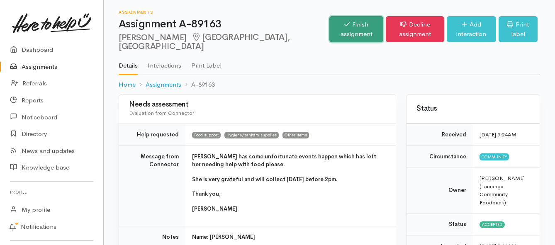
click at [330, 32] on link "Finish assignment" at bounding box center [357, 29] width 54 height 26
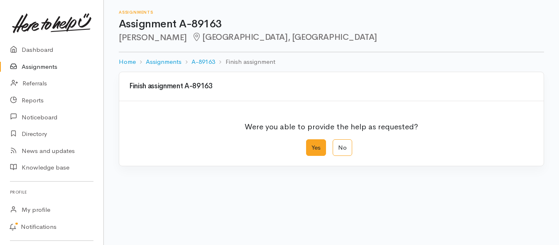
click at [319, 146] on label "Yes" at bounding box center [316, 147] width 20 height 17
click at [311, 145] on input "Yes" at bounding box center [308, 141] width 5 height 5
radio input "true"
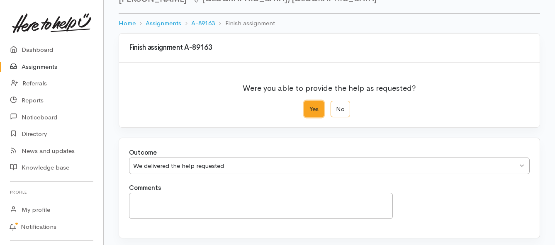
scroll to position [116, 0]
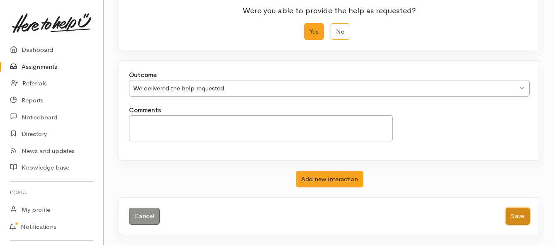
click at [512, 217] on button "Save" at bounding box center [518, 216] width 24 height 17
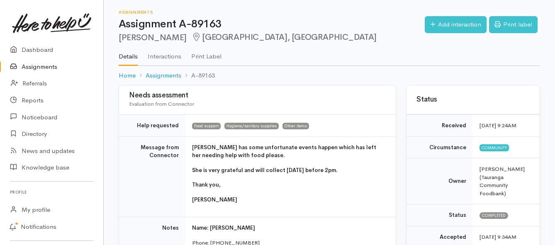
click at [44, 67] on link "Assignments" at bounding box center [51, 67] width 103 height 17
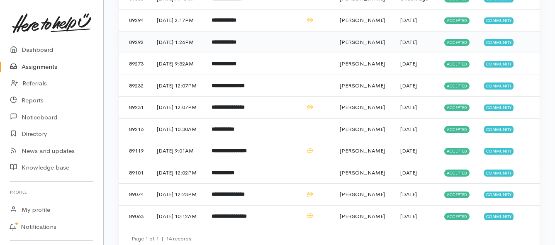
scroll to position [208, 0]
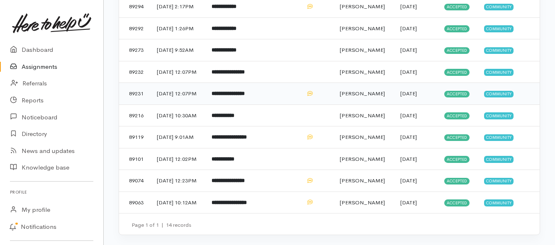
click at [244, 96] on b "**********" at bounding box center [228, 93] width 33 height 5
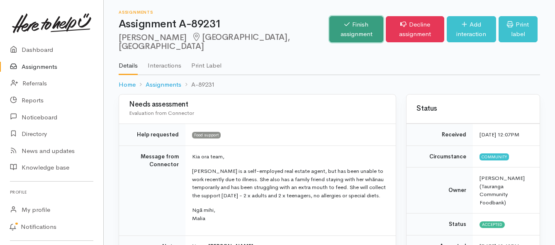
click at [330, 35] on link "Finish assignment" at bounding box center [357, 29] width 54 height 26
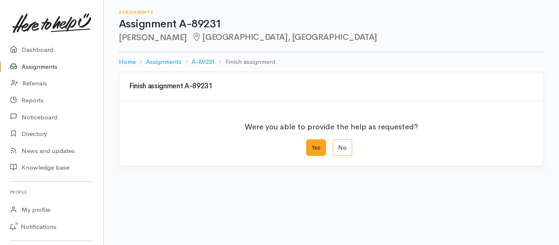
click at [320, 150] on label "Yes" at bounding box center [316, 147] width 20 height 17
click at [311, 145] on input "Yes" at bounding box center [308, 141] width 5 height 5
radio input "true"
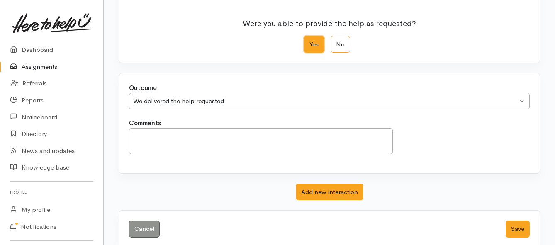
scroll to position [116, 0]
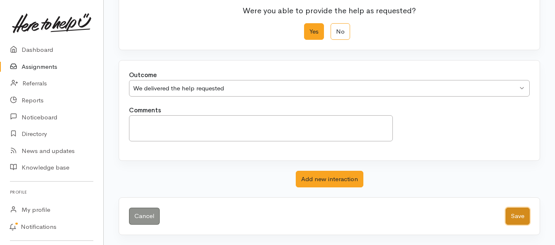
click at [511, 211] on button "Save" at bounding box center [518, 216] width 24 height 17
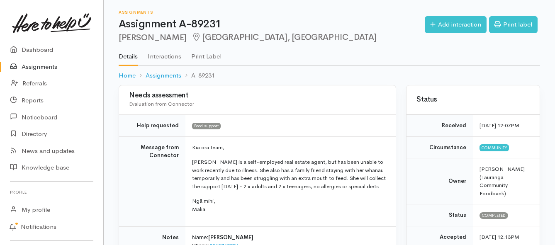
click at [44, 67] on link "Assignments" at bounding box center [51, 67] width 103 height 17
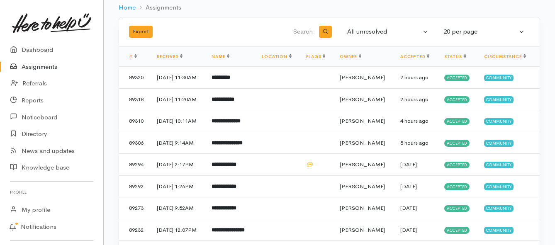
scroll to position [35, 0]
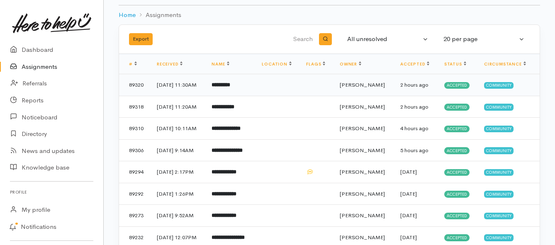
click at [230, 88] on b "*********" at bounding box center [221, 84] width 19 height 5
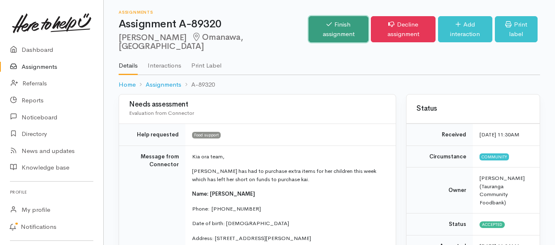
click at [309, 25] on link "Finish assignment" at bounding box center [339, 29] width 60 height 26
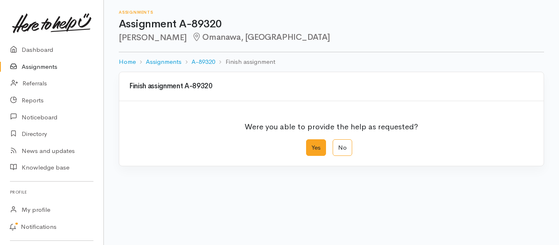
click at [315, 151] on label "Yes" at bounding box center [316, 147] width 20 height 17
click at [311, 145] on input "Yes" at bounding box center [308, 141] width 5 height 5
radio input "true"
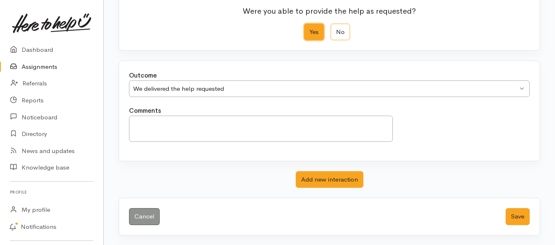
scroll to position [116, 0]
click at [519, 216] on button "Save" at bounding box center [518, 216] width 24 height 17
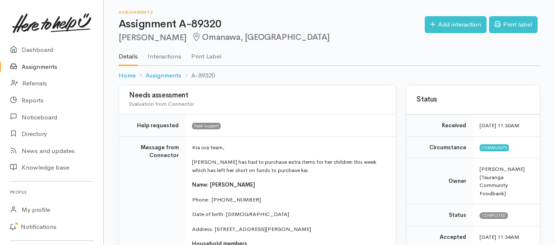
click at [34, 68] on link "Assignments" at bounding box center [51, 67] width 103 height 17
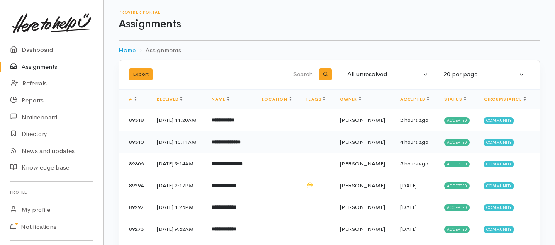
click at [205, 153] on td "1 Oct 2025, 10:11AM" at bounding box center [177, 142] width 55 height 22
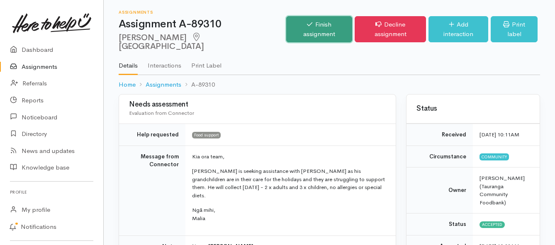
click at [307, 22] on icon at bounding box center [309, 24] width 5 height 6
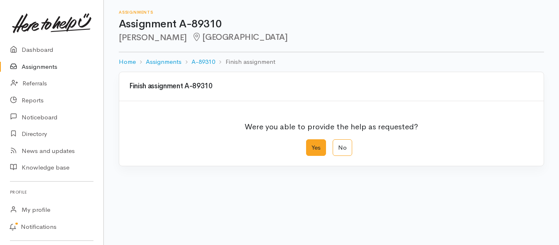
click at [318, 144] on label "Yes" at bounding box center [316, 147] width 20 height 17
click at [311, 144] on input "Yes" at bounding box center [308, 141] width 5 height 5
radio input "true"
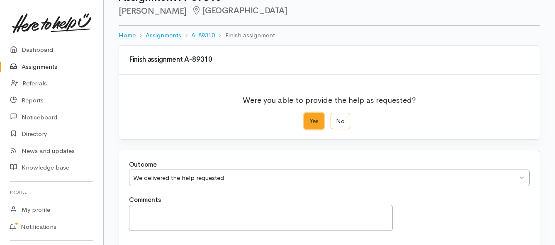
scroll to position [116, 0]
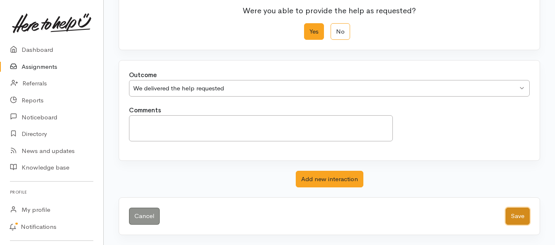
click at [514, 212] on button "Save" at bounding box center [518, 216] width 24 height 17
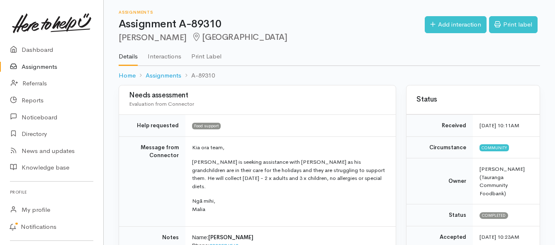
click at [44, 66] on link "Assignments" at bounding box center [51, 67] width 103 height 17
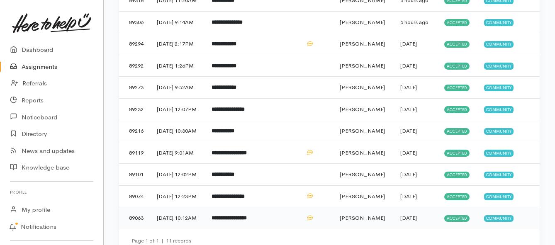
scroll to position [100, 0]
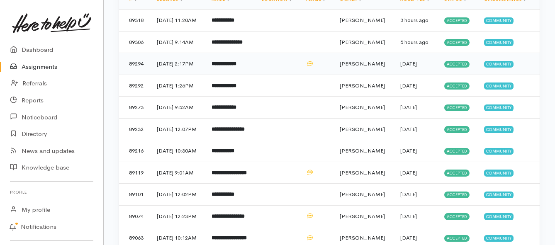
click at [255, 75] on td "**********" at bounding box center [230, 64] width 50 height 22
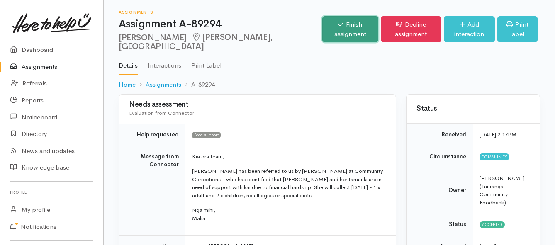
click at [323, 26] on link "Finish assignment" at bounding box center [351, 29] width 56 height 26
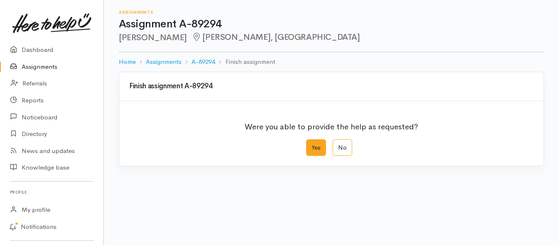
click at [319, 149] on label "Yes" at bounding box center [316, 147] width 20 height 17
click at [311, 145] on input "Yes" at bounding box center [308, 141] width 5 height 5
radio input "true"
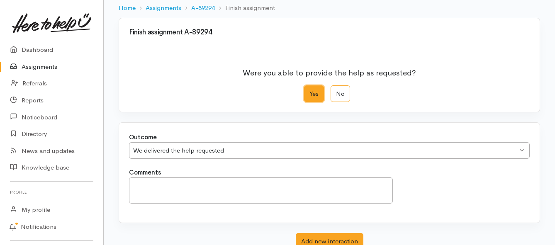
scroll to position [116, 0]
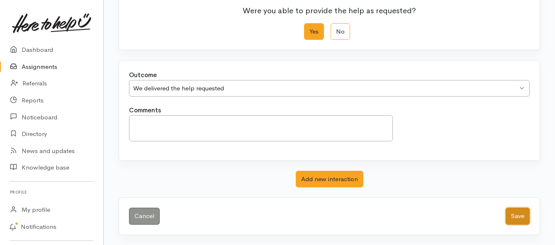
click at [512, 214] on button "Save" at bounding box center [518, 216] width 24 height 17
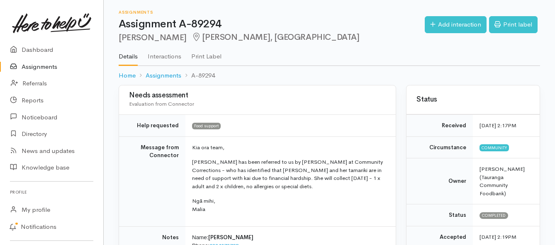
click at [45, 67] on link "Assignments" at bounding box center [51, 67] width 103 height 17
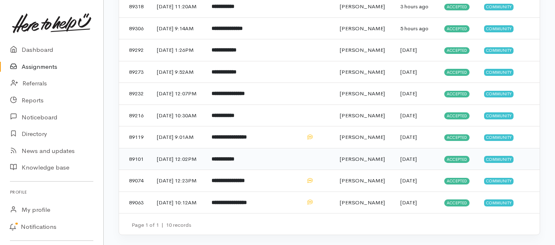
scroll to position [166, 0]
click at [224, 137] on td "**********" at bounding box center [230, 138] width 50 height 22
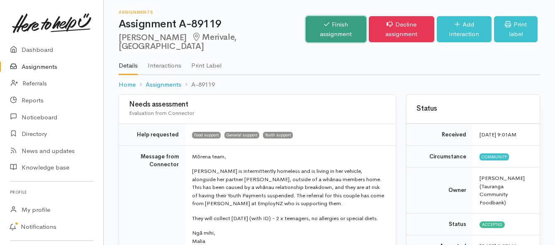
click at [306, 34] on link "Finish assignment" at bounding box center [336, 29] width 61 height 26
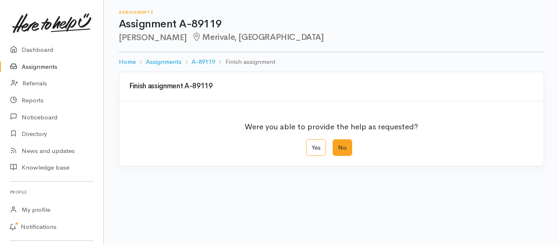
click at [342, 149] on label "No" at bounding box center [342, 147] width 20 height 17
click at [338, 145] on input "No" at bounding box center [334, 141] width 5 height 5
radio input "true"
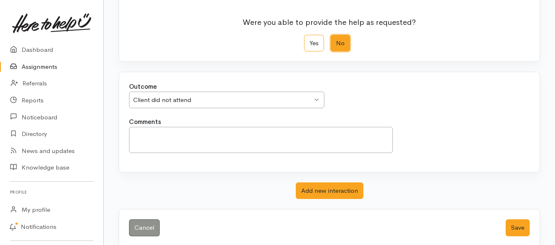
scroll to position [116, 0]
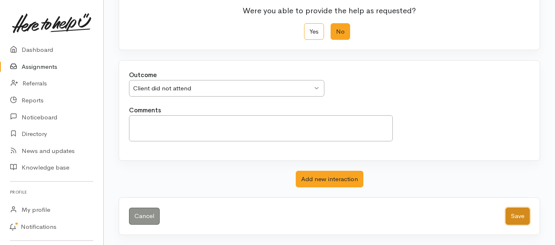
click at [519, 219] on button "Save" at bounding box center [518, 216] width 24 height 17
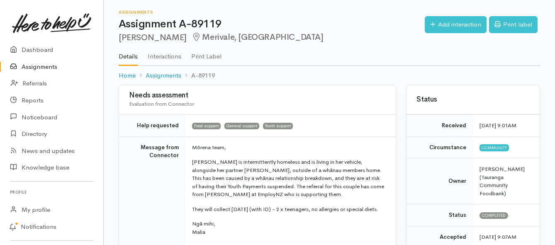
click at [55, 66] on link "Assignments" at bounding box center [51, 67] width 103 height 17
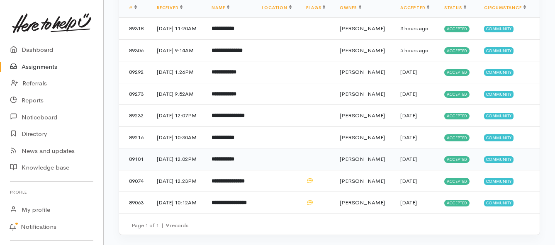
scroll to position [125, 0]
click at [227, 162] on b "**********" at bounding box center [223, 158] width 23 height 5
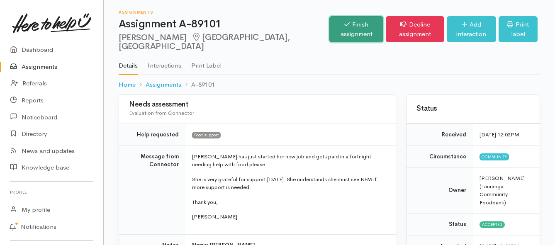
click at [330, 28] on link "Finish assignment" at bounding box center [357, 29] width 54 height 26
click at [330, 26] on link "Finish assignment" at bounding box center [357, 29] width 54 height 26
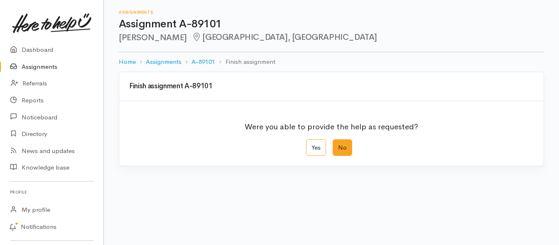
click at [340, 150] on label "No" at bounding box center [342, 147] width 20 height 17
click at [338, 145] on input "No" at bounding box center [334, 141] width 5 height 5
radio input "true"
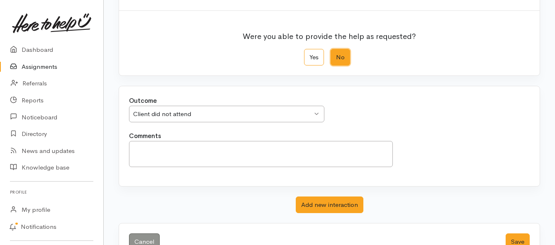
scroll to position [116, 0]
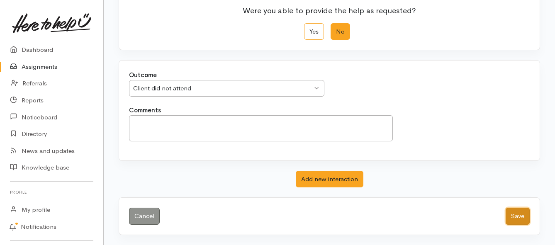
click at [520, 215] on button "Save" at bounding box center [518, 216] width 24 height 17
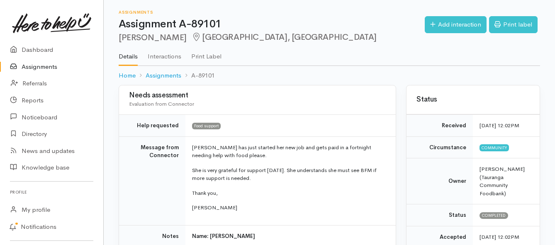
click at [54, 64] on link "Assignments" at bounding box center [51, 67] width 103 height 17
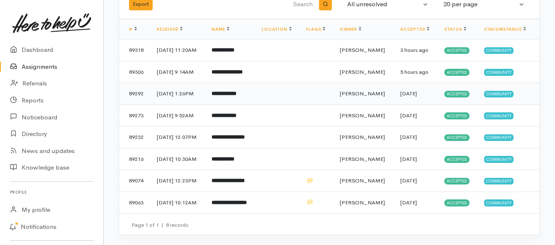
scroll to position [135, 0]
click at [242, 198] on td "**********" at bounding box center [230, 203] width 50 height 22
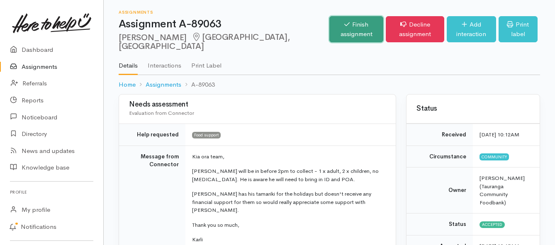
click at [330, 25] on link "Finish assignment" at bounding box center [357, 29] width 54 height 26
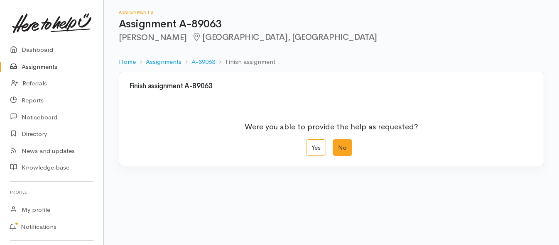
click at [342, 148] on label "No" at bounding box center [342, 147] width 20 height 17
click at [338, 145] on input "No" at bounding box center [334, 141] width 5 height 5
radio input "true"
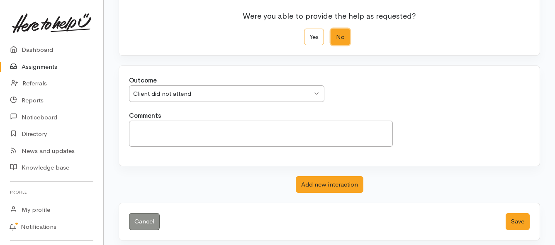
scroll to position [116, 0]
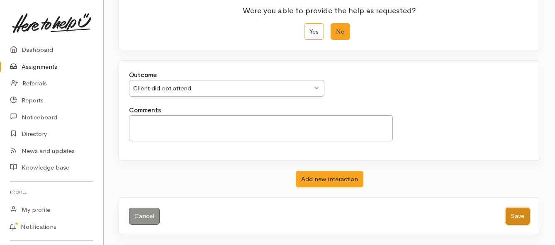
click at [510, 213] on button "Save" at bounding box center [518, 216] width 24 height 17
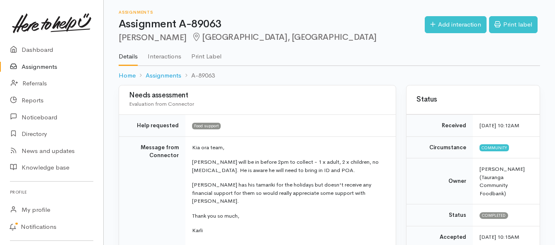
click at [53, 66] on link "Assignments" at bounding box center [51, 67] width 103 height 17
